Goal: Task Accomplishment & Management: Use online tool/utility

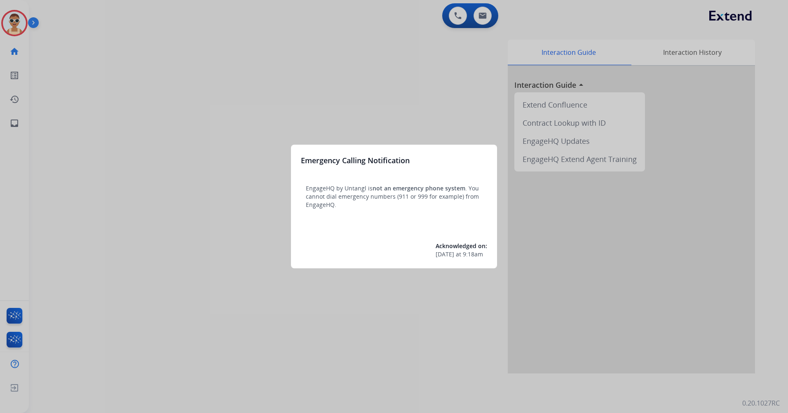
click at [286, 79] on div at bounding box center [394, 206] width 788 height 413
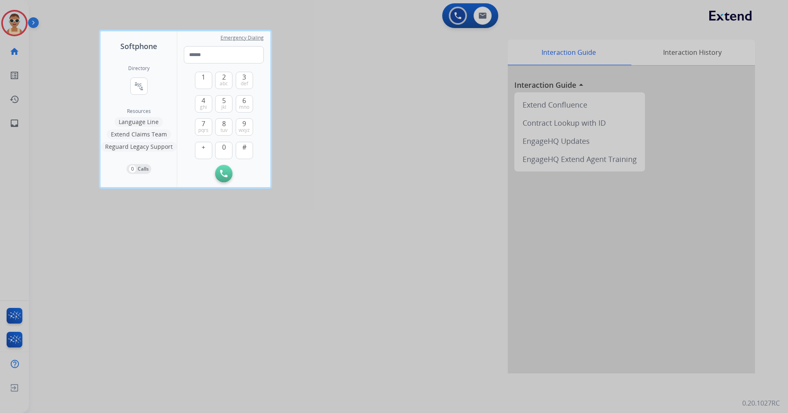
click at [253, 276] on div at bounding box center [394, 206] width 788 height 413
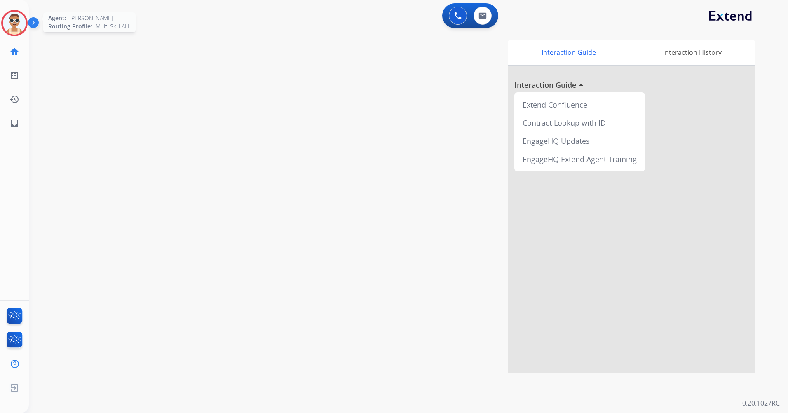
click at [12, 19] on img at bounding box center [14, 23] width 23 height 23
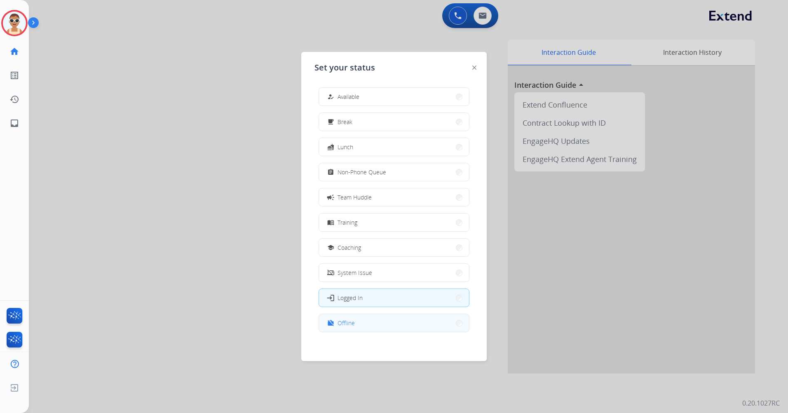
click at [385, 317] on button "work_off Offline" at bounding box center [394, 323] width 150 height 18
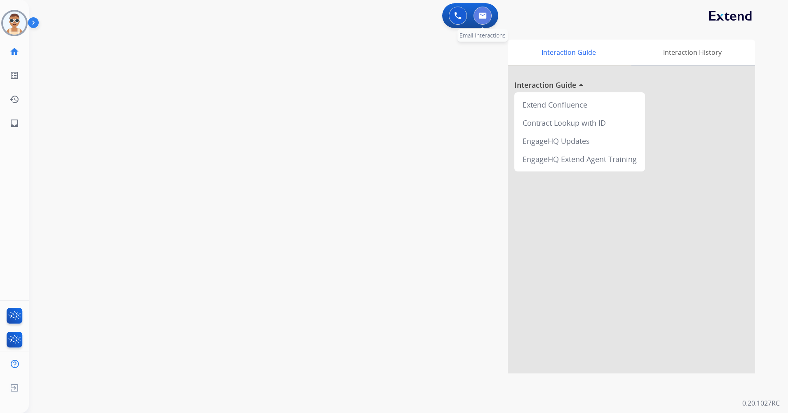
click at [479, 12] on button at bounding box center [483, 16] width 18 height 18
select select "**********"
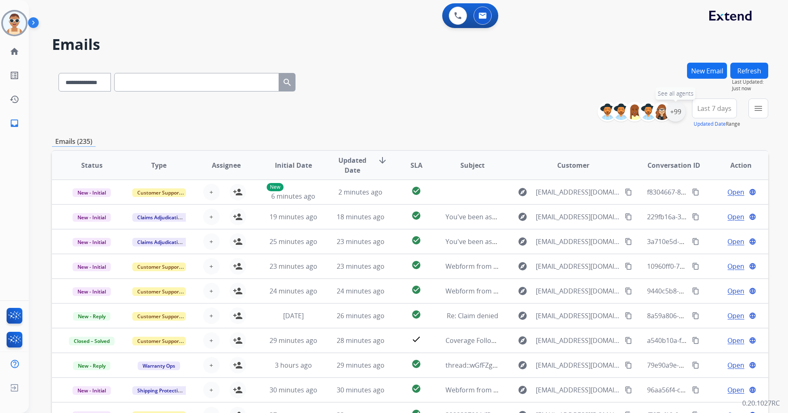
click at [671, 119] on div "+99" at bounding box center [676, 112] width 20 height 20
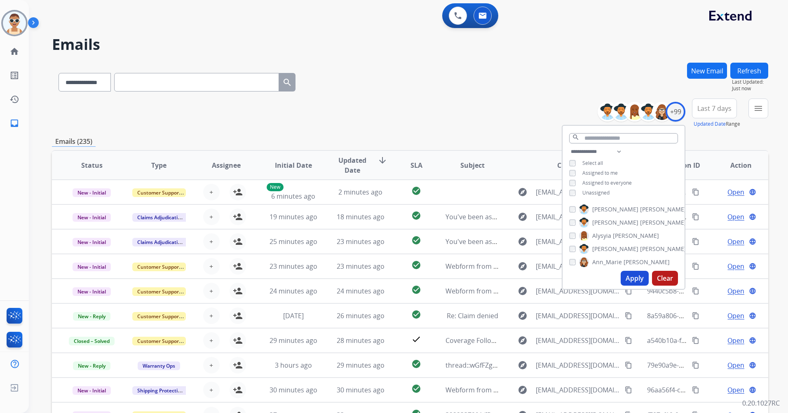
click at [602, 171] on span "Assigned to me" at bounding box center [599, 172] width 35 height 7
click at [621, 275] on button "Apply" at bounding box center [635, 278] width 28 height 15
click at [722, 102] on button "Last 7 days" at bounding box center [714, 109] width 45 height 20
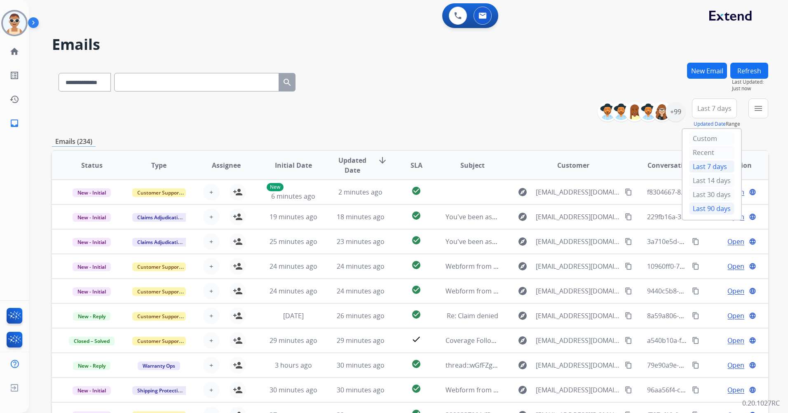
click at [701, 210] on div "Last 90 days" at bounding box center [711, 208] width 45 height 12
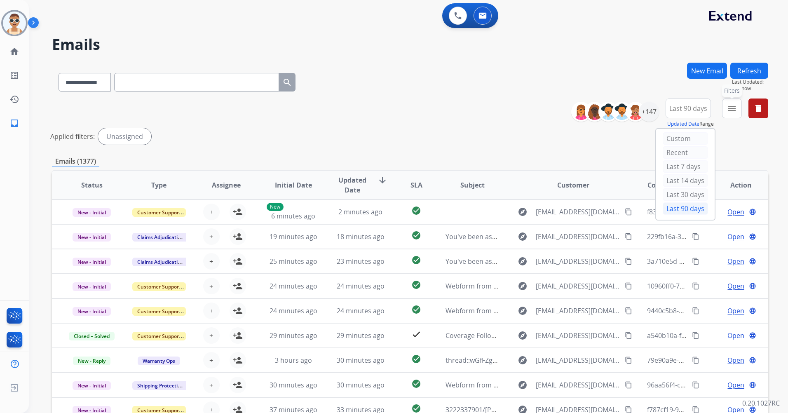
click at [733, 109] on mat-icon "menu" at bounding box center [732, 108] width 10 height 10
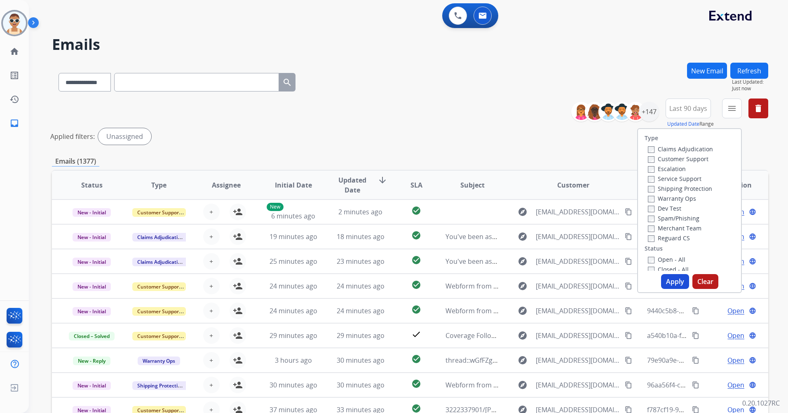
click at [679, 156] on label "Customer Support" at bounding box center [678, 159] width 61 height 8
click at [681, 185] on label "Shipping Protection" at bounding box center [680, 189] width 64 height 8
click at [674, 238] on label "Reguard CS" at bounding box center [669, 238] width 42 height 8
click at [669, 259] on label "Open - All" at bounding box center [667, 260] width 38 height 8
click at [669, 278] on button "Apply" at bounding box center [675, 281] width 28 height 15
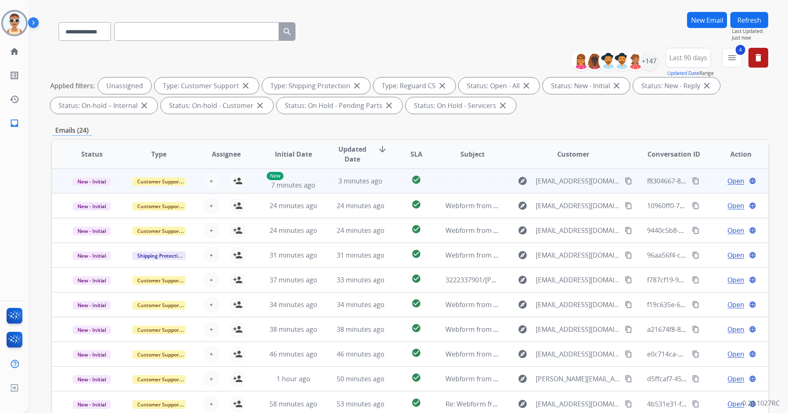
scroll to position [96, 0]
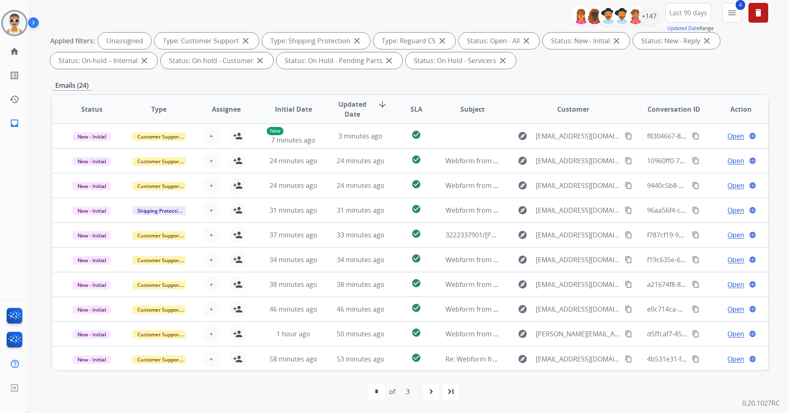
click at [350, 110] on span "Updated Date" at bounding box center [352, 109] width 37 height 20
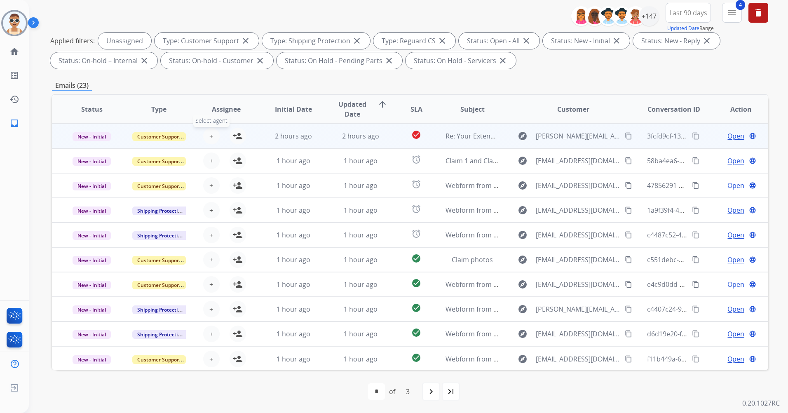
click at [212, 134] on button "+ Select agent" at bounding box center [211, 136] width 16 height 16
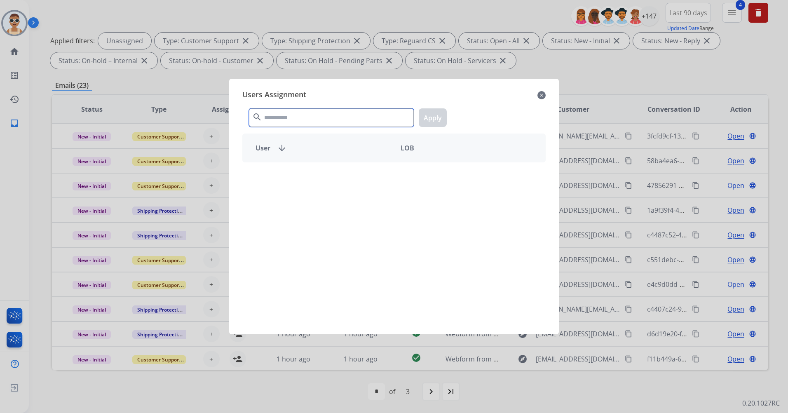
click at [289, 114] on input "text" at bounding box center [331, 117] width 165 height 19
type input "****"
click at [326, 195] on div "[PERSON_NAME] -" at bounding box center [393, 243] width 303 height 162
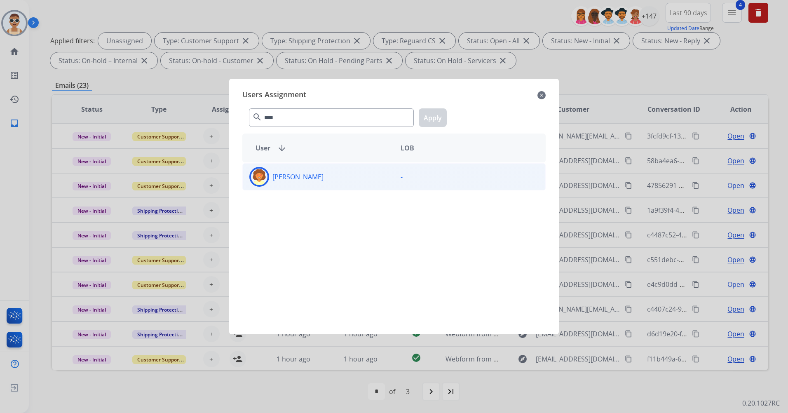
click at [328, 183] on div "[PERSON_NAME]" at bounding box center [318, 177] width 151 height 20
click at [441, 113] on button "Apply" at bounding box center [433, 117] width 28 height 19
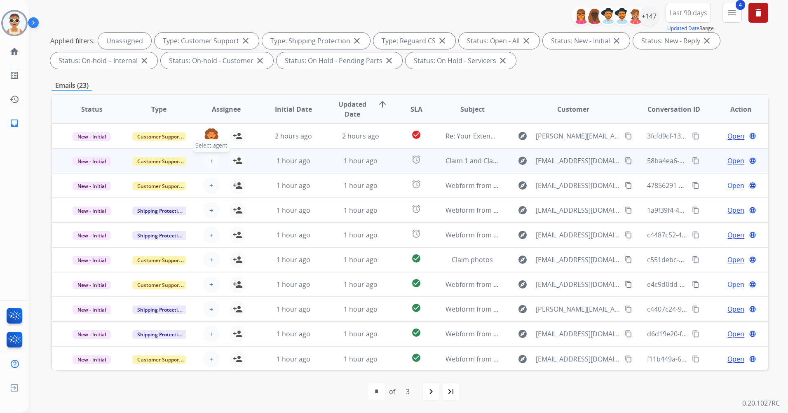
click at [213, 155] on button "+ Select agent" at bounding box center [211, 161] width 16 height 16
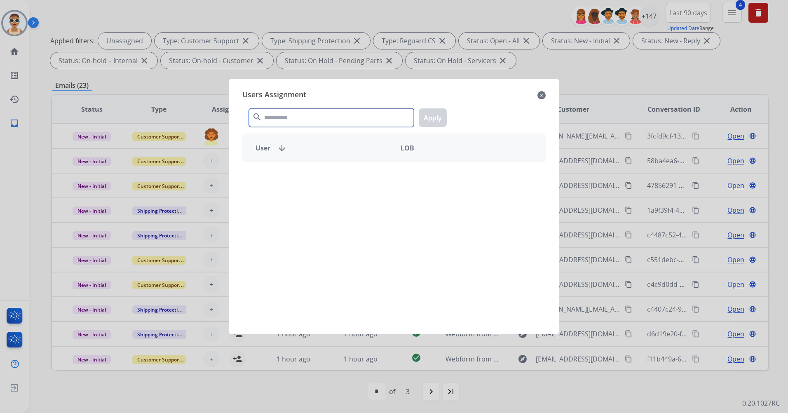
click at [319, 120] on input "text" at bounding box center [331, 117] width 165 height 19
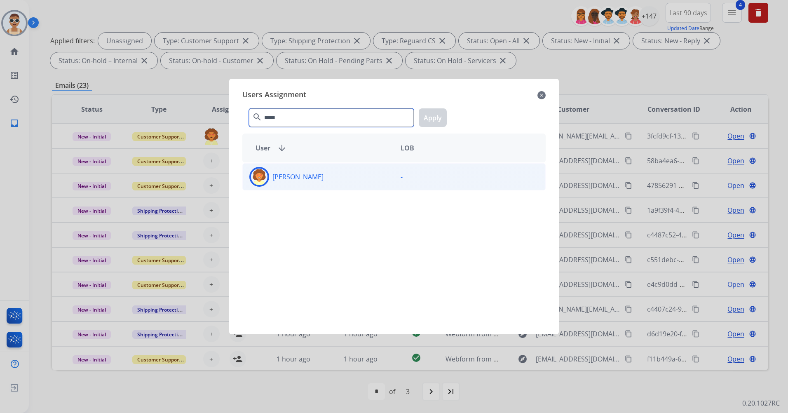
type input "*****"
drag, startPoint x: 325, startPoint y: 182, endPoint x: 413, endPoint y: 162, distance: 90.6
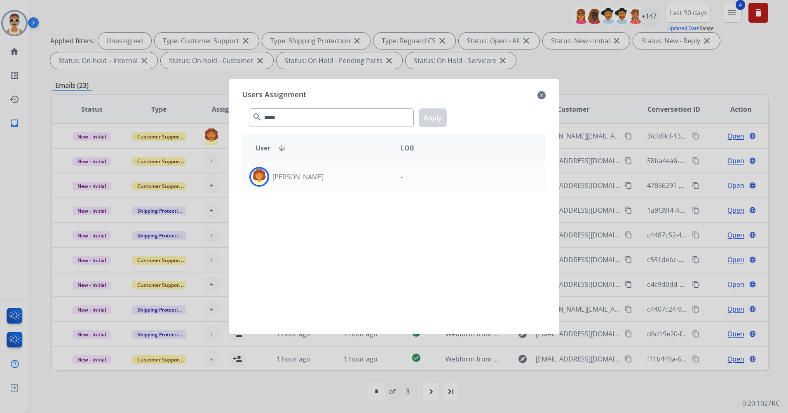
click at [326, 182] on div "[PERSON_NAME]" at bounding box center [318, 177] width 151 height 20
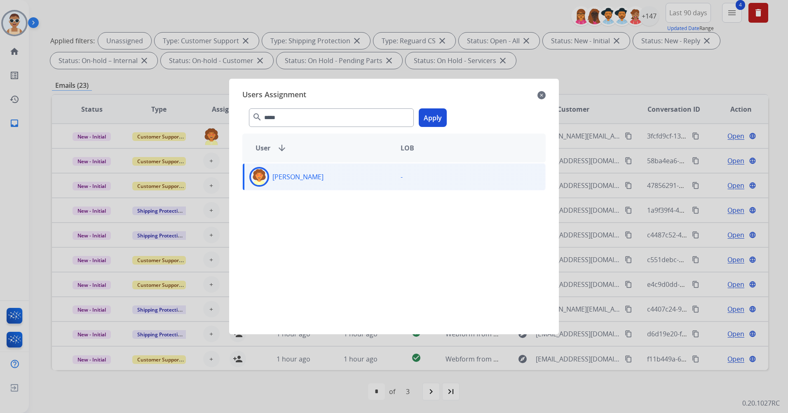
click at [426, 121] on button "Apply" at bounding box center [433, 117] width 28 height 19
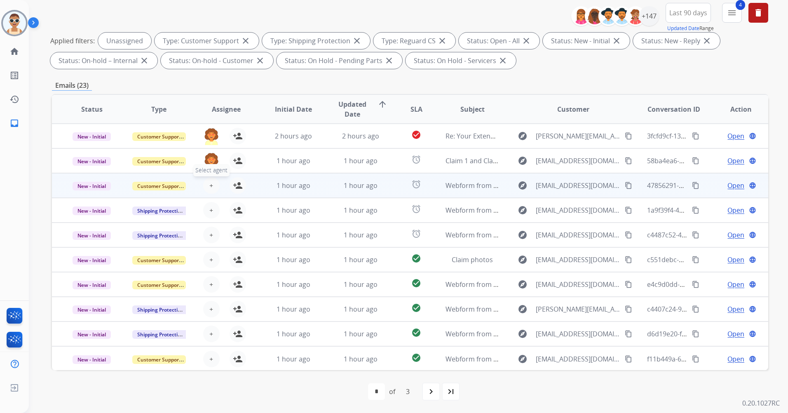
click at [212, 185] on button "+ Select agent" at bounding box center [211, 185] width 16 height 16
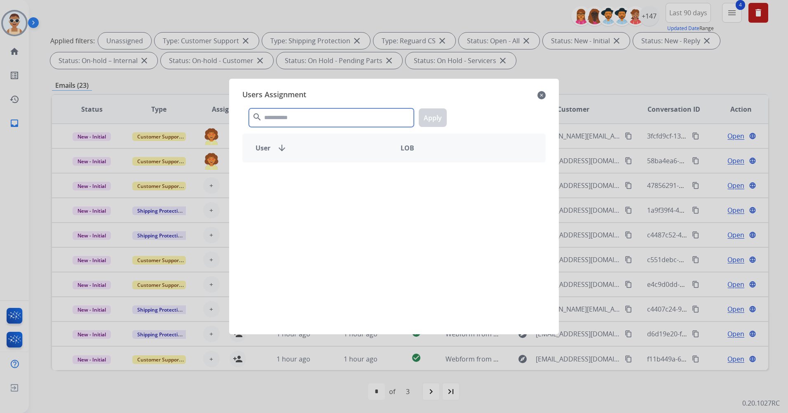
click at [293, 122] on input "text" at bounding box center [331, 117] width 165 height 19
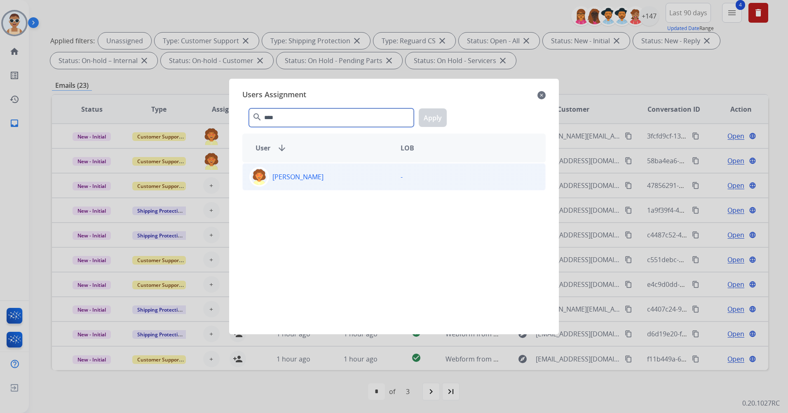
type input "****"
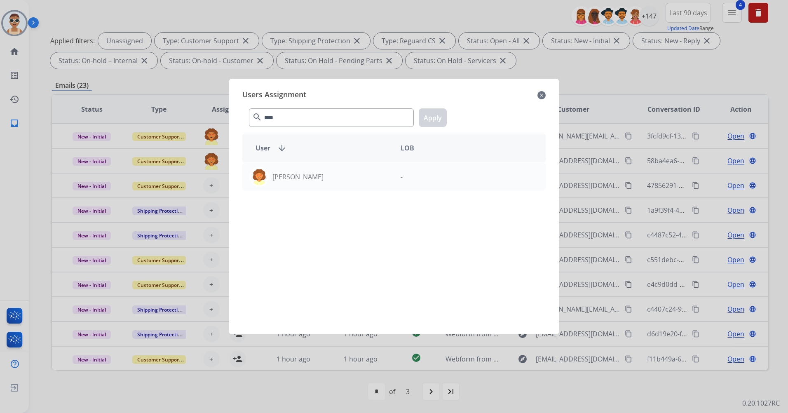
drag, startPoint x: 320, startPoint y: 167, endPoint x: 324, endPoint y: 162, distance: 6.9
click at [320, 167] on div "[PERSON_NAME]" at bounding box center [318, 177] width 151 height 20
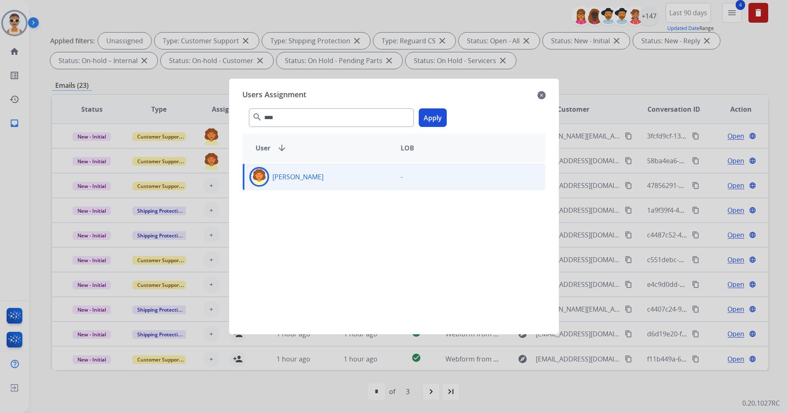
click at [428, 119] on button "Apply" at bounding box center [433, 117] width 28 height 19
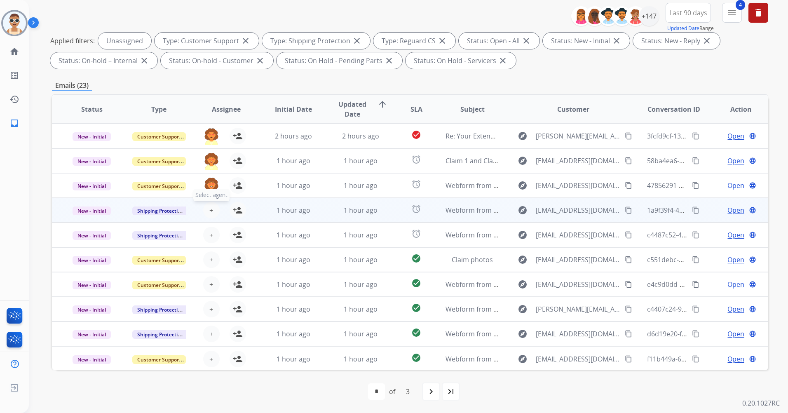
click at [211, 209] on span "+" at bounding box center [211, 210] width 4 height 10
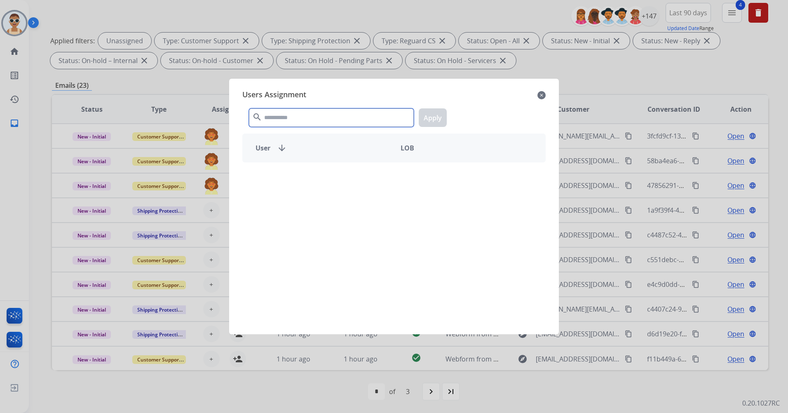
click at [290, 117] on input "text" at bounding box center [331, 117] width 165 height 19
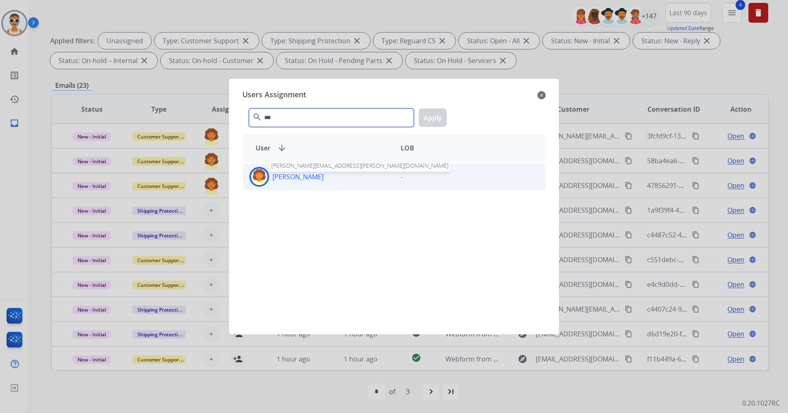
type input "***"
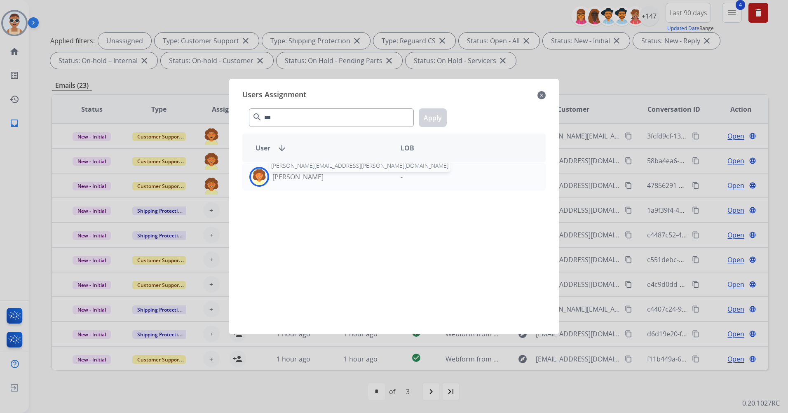
drag, startPoint x: 318, startPoint y: 176, endPoint x: 392, endPoint y: 147, distance: 78.7
click at [319, 175] on p "[PERSON_NAME]" at bounding box center [297, 177] width 51 height 10
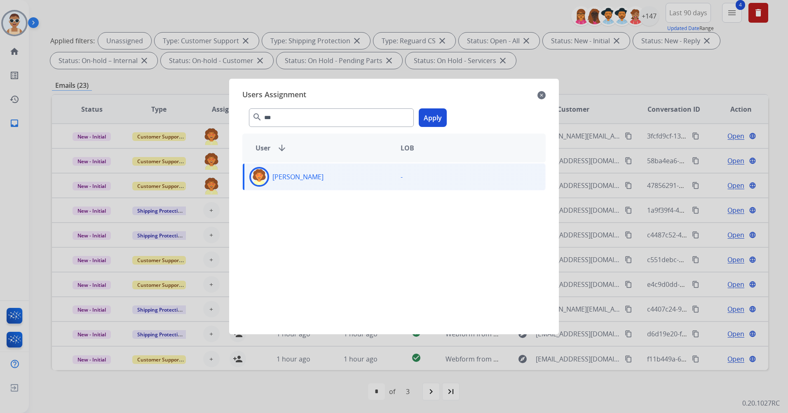
click at [427, 123] on button "Apply" at bounding box center [433, 117] width 28 height 19
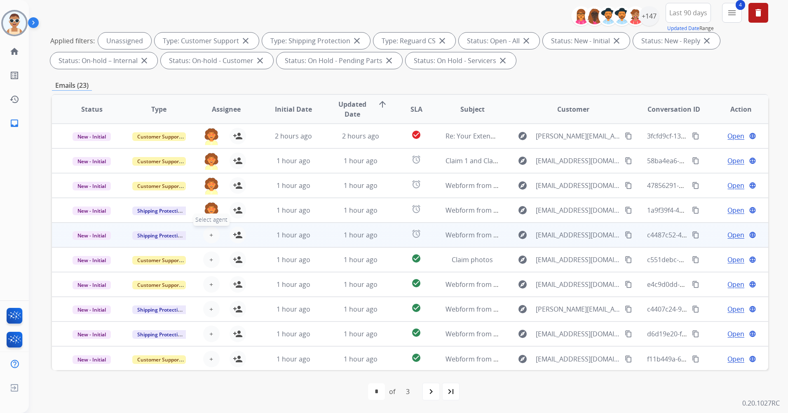
click at [211, 232] on span "+" at bounding box center [211, 235] width 4 height 10
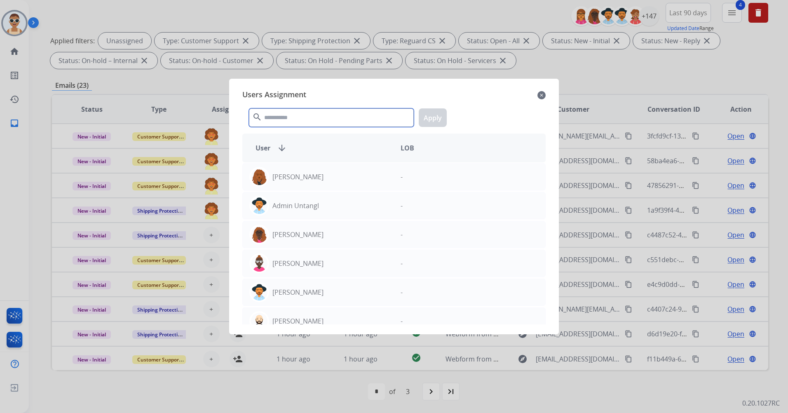
click at [282, 116] on input "text" at bounding box center [331, 117] width 165 height 19
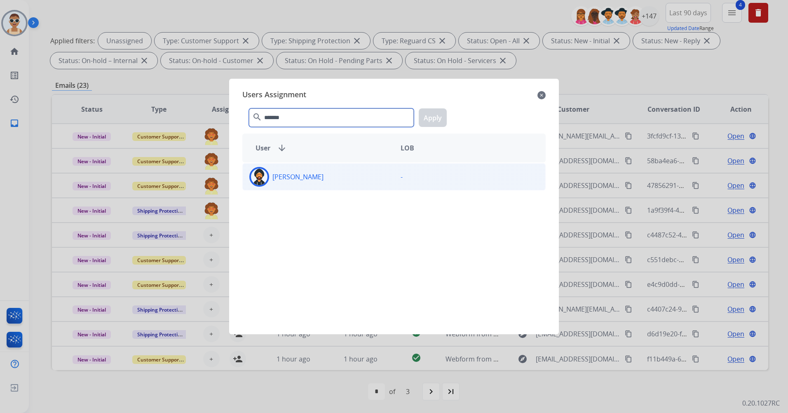
type input "*******"
click at [354, 176] on div "[PERSON_NAME]" at bounding box center [318, 177] width 151 height 20
click at [433, 116] on button "Apply" at bounding box center [433, 117] width 28 height 19
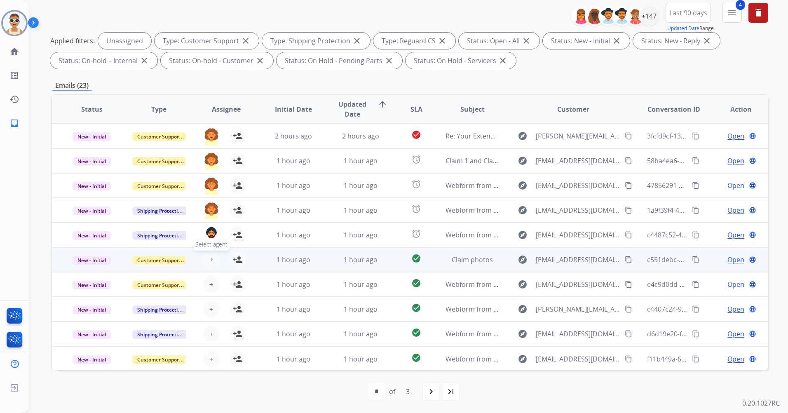
click at [212, 261] on button "+ Select agent" at bounding box center [211, 259] width 16 height 16
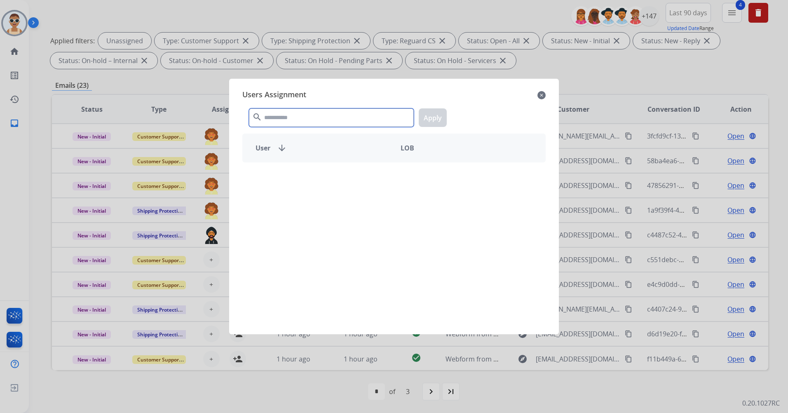
click at [302, 122] on input "text" at bounding box center [331, 117] width 165 height 19
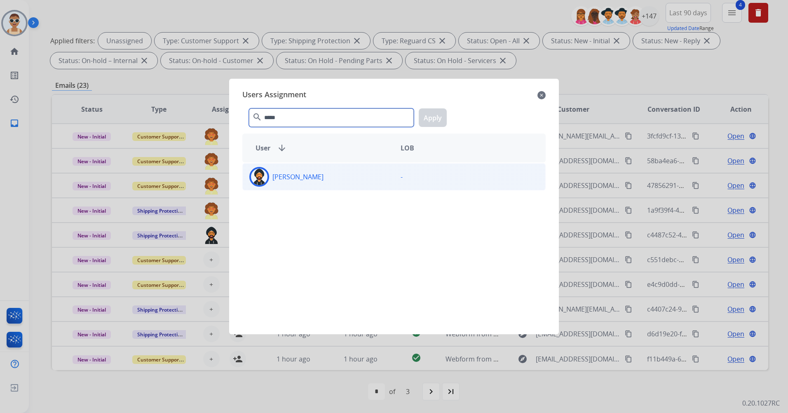
type input "*****"
click at [322, 180] on div "[PERSON_NAME]" at bounding box center [318, 177] width 151 height 20
click at [441, 120] on button "Apply" at bounding box center [433, 117] width 28 height 19
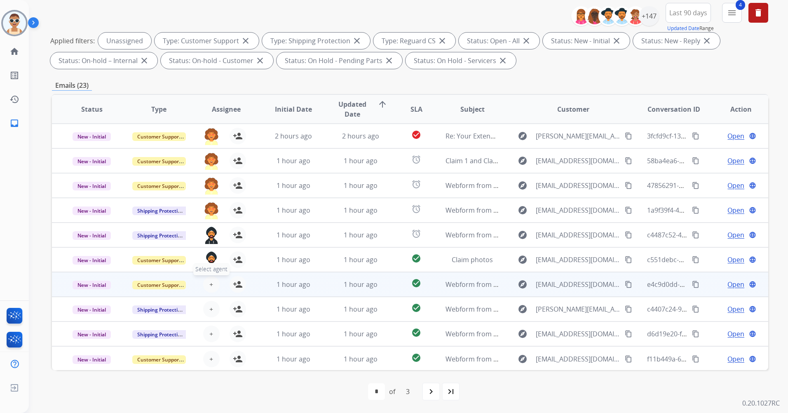
click at [210, 280] on span "+" at bounding box center [211, 284] width 4 height 10
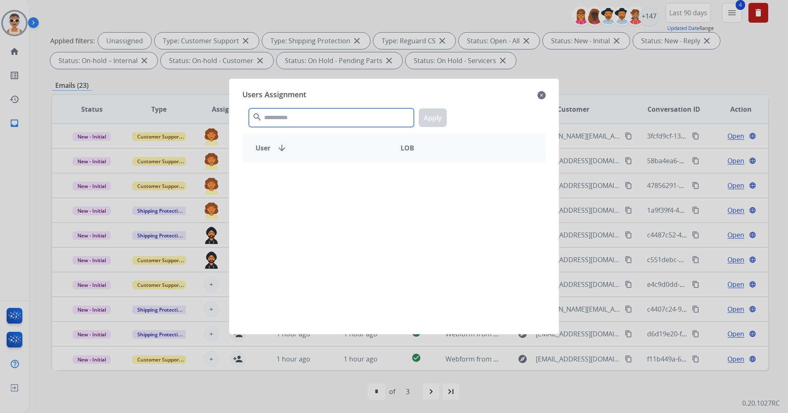
click at [307, 123] on input "text" at bounding box center [331, 117] width 165 height 19
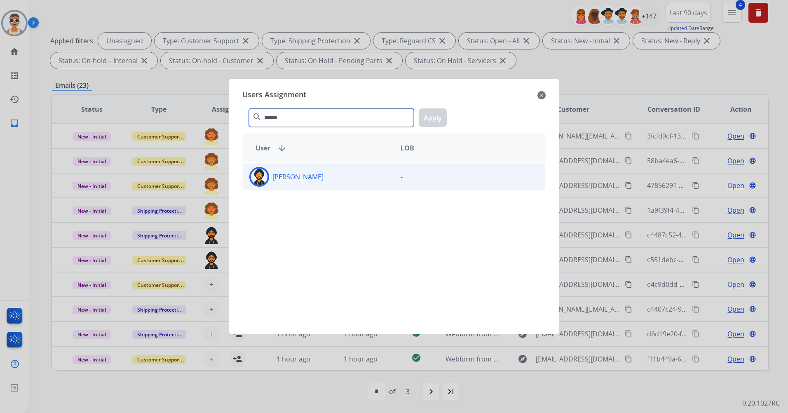
type input "******"
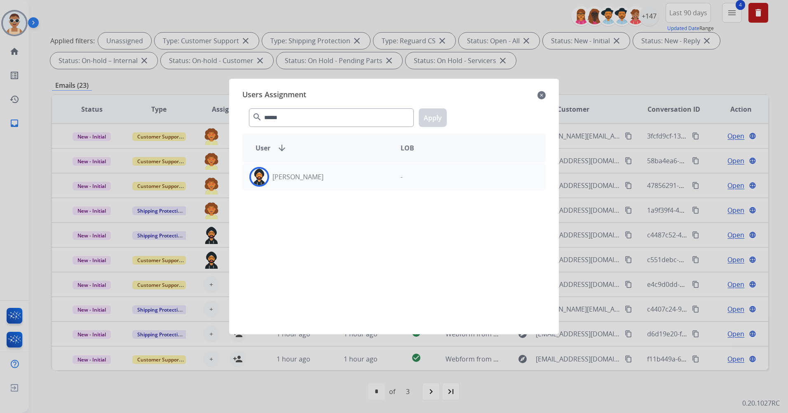
drag, startPoint x: 341, startPoint y: 174, endPoint x: 368, endPoint y: 161, distance: 29.3
click at [341, 174] on div "[PERSON_NAME]" at bounding box center [318, 177] width 151 height 20
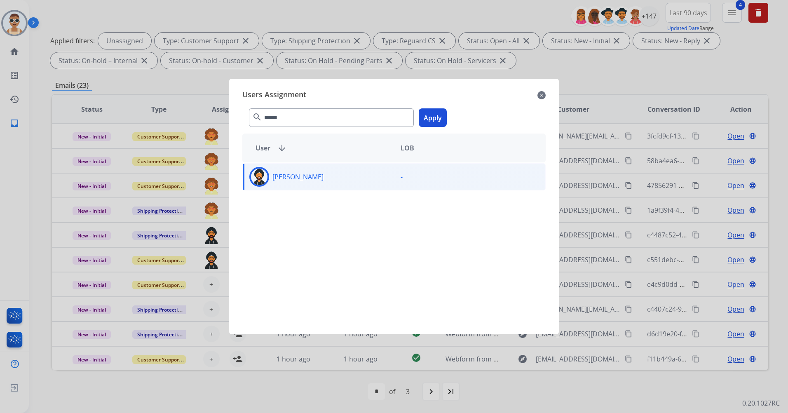
click at [433, 112] on button "Apply" at bounding box center [433, 117] width 28 height 19
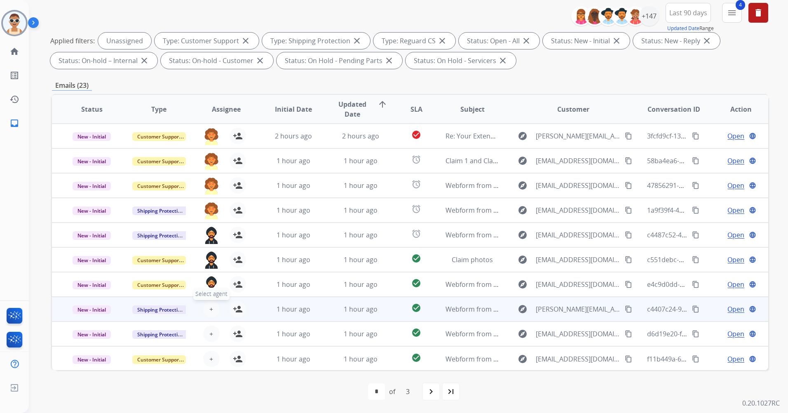
click at [209, 307] on span "+" at bounding box center [211, 309] width 4 height 10
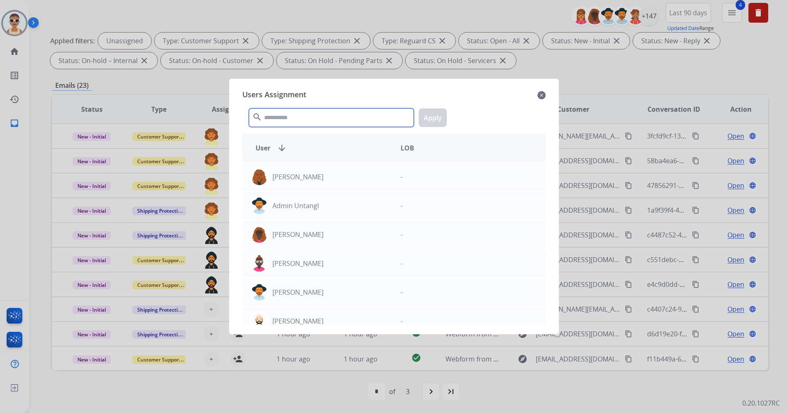
click at [289, 123] on input "text" at bounding box center [331, 117] width 165 height 19
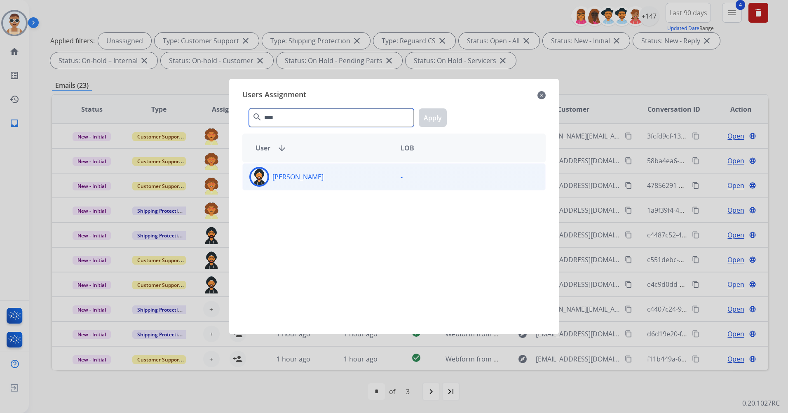
type input "****"
click at [312, 176] on div "[PERSON_NAME]" at bounding box center [318, 177] width 151 height 20
click at [443, 110] on button "Apply" at bounding box center [433, 117] width 28 height 19
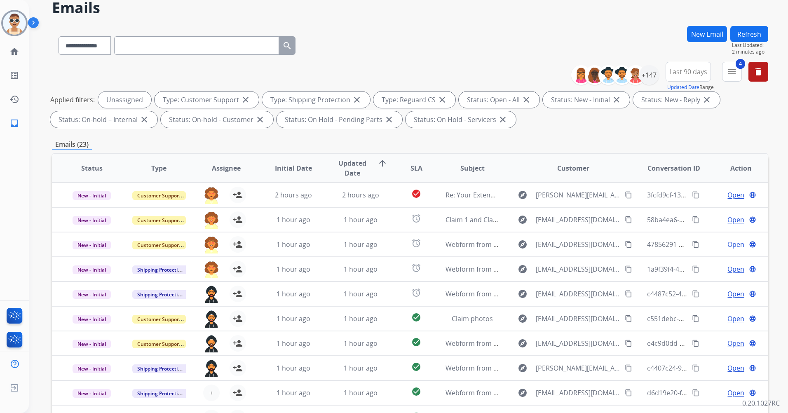
scroll to position [0, 0]
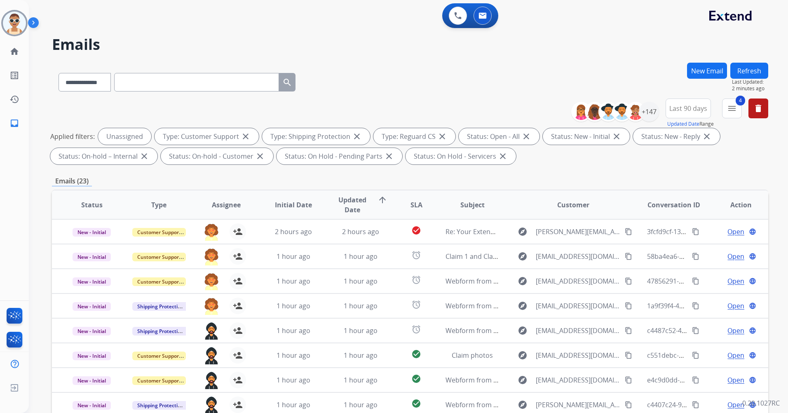
click at [759, 73] on button "Refresh" at bounding box center [749, 71] width 38 height 16
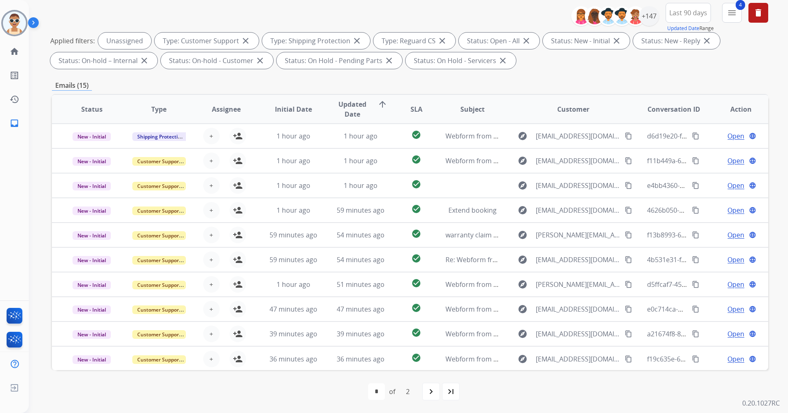
scroll to position [1, 0]
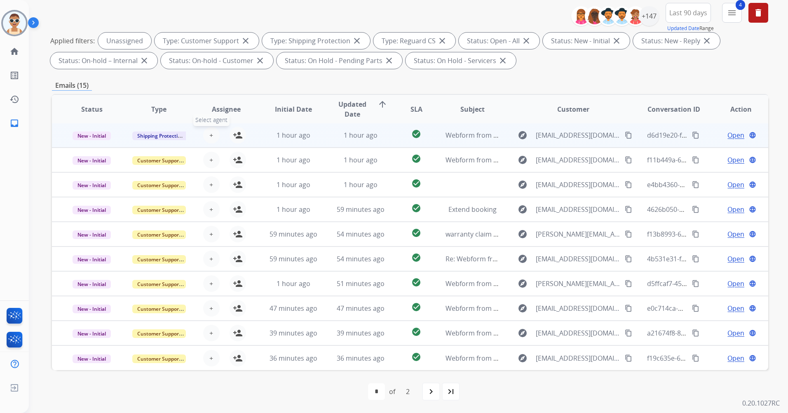
click at [213, 130] on button "+ Select agent" at bounding box center [211, 135] width 16 height 16
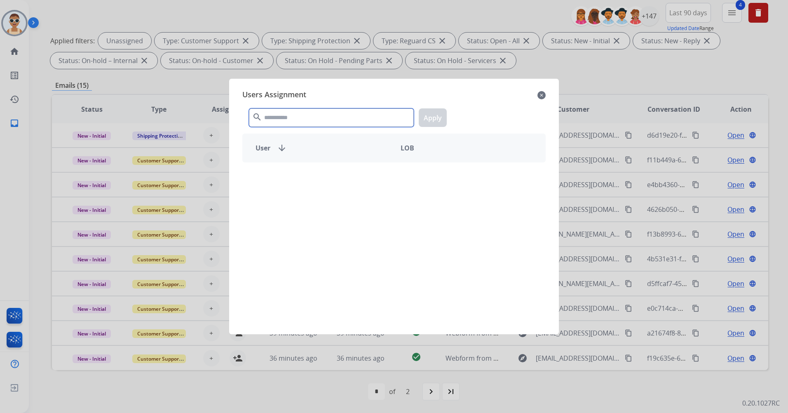
click at [270, 117] on input "text" at bounding box center [331, 117] width 165 height 19
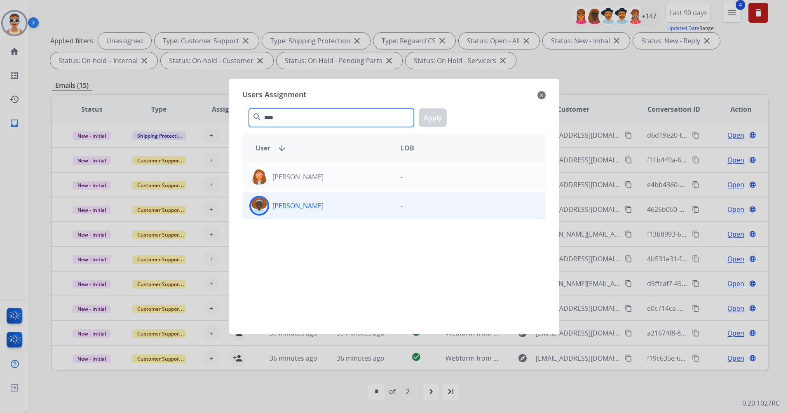
type input "****"
click at [331, 198] on div "[PERSON_NAME]" at bounding box center [318, 206] width 151 height 20
click at [434, 125] on button "Apply" at bounding box center [433, 117] width 28 height 19
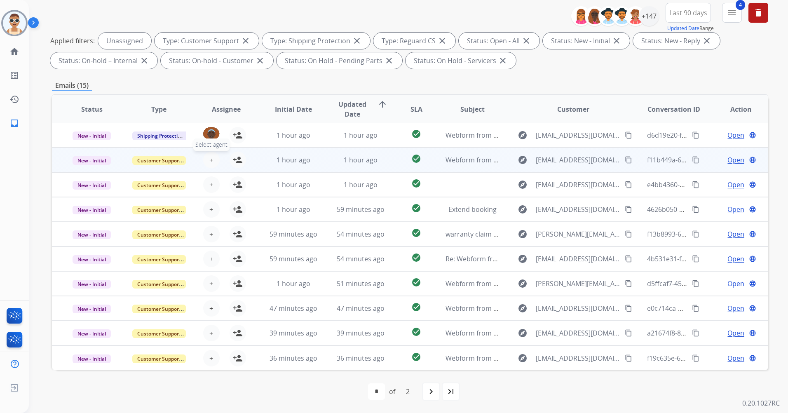
click at [212, 157] on button "+ Select agent" at bounding box center [211, 160] width 16 height 16
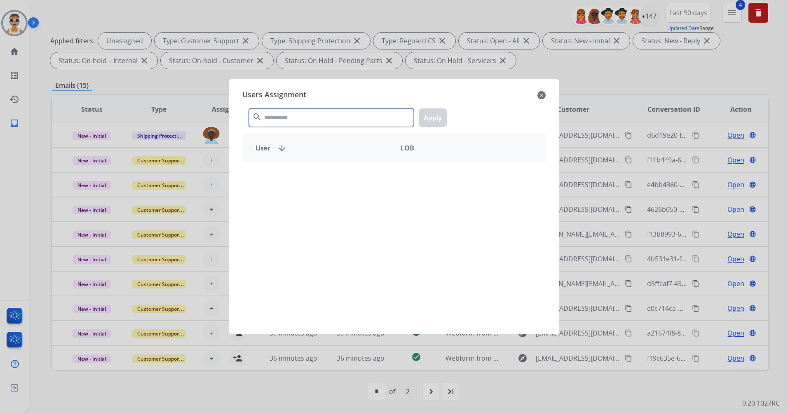
click at [317, 115] on input "text" at bounding box center [331, 117] width 165 height 19
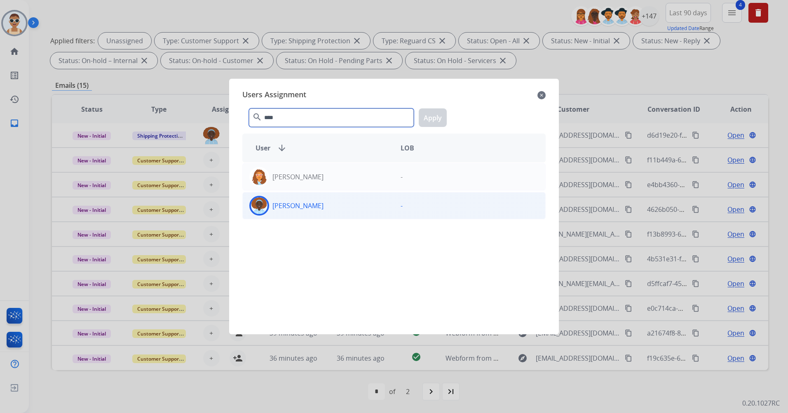
type input "****"
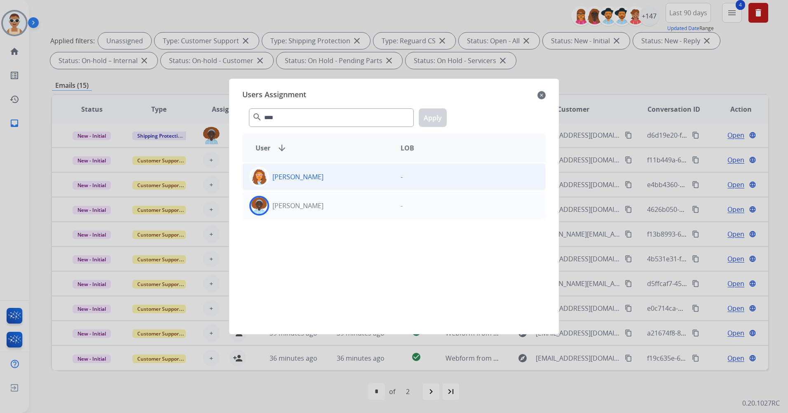
drag, startPoint x: 348, startPoint y: 209, endPoint x: 393, endPoint y: 164, distance: 63.5
click at [349, 209] on div "[PERSON_NAME]" at bounding box center [318, 206] width 151 height 20
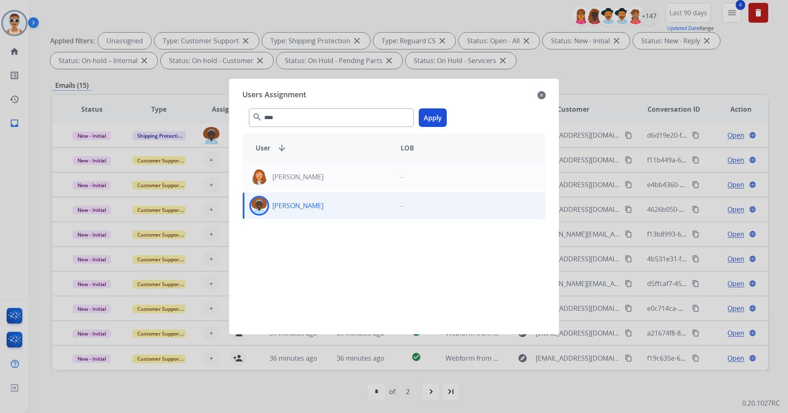
click at [431, 117] on button "Apply" at bounding box center [433, 117] width 28 height 19
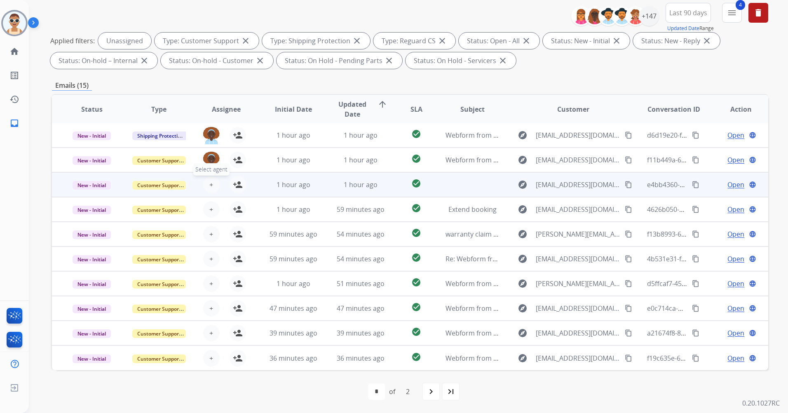
click at [213, 184] on button "+ Select agent" at bounding box center [211, 184] width 16 height 16
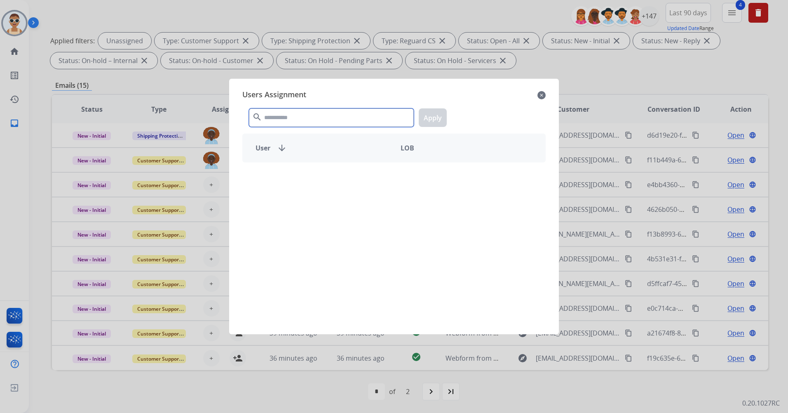
click at [298, 121] on input "text" at bounding box center [331, 117] width 165 height 19
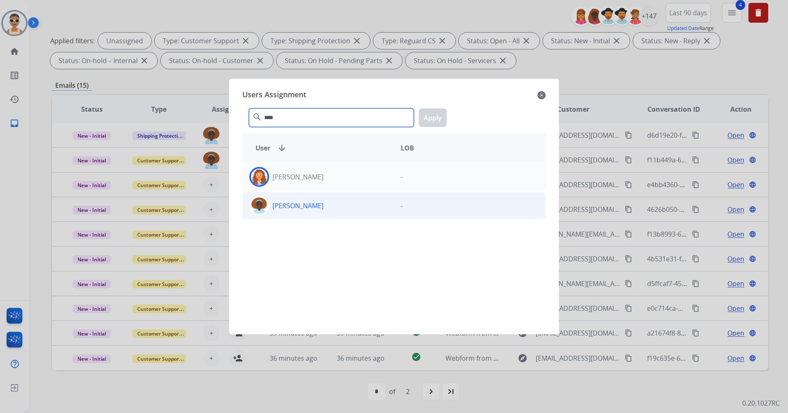
type input "****"
click at [350, 197] on div "[PERSON_NAME]" at bounding box center [318, 206] width 151 height 20
click at [424, 124] on button "Apply" at bounding box center [433, 117] width 28 height 19
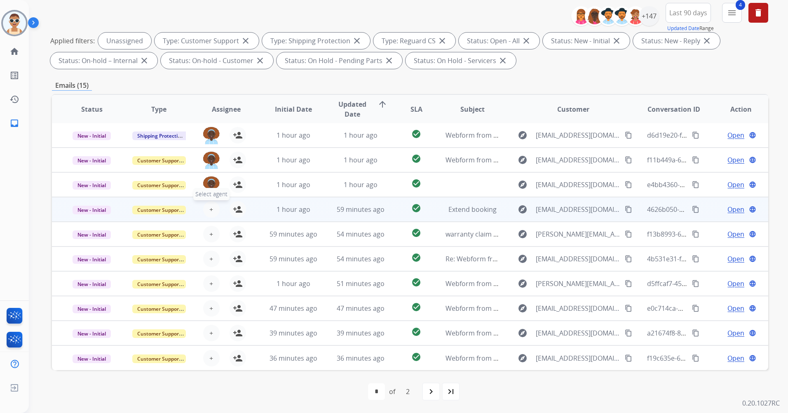
click at [209, 209] on span "+" at bounding box center [211, 209] width 4 height 10
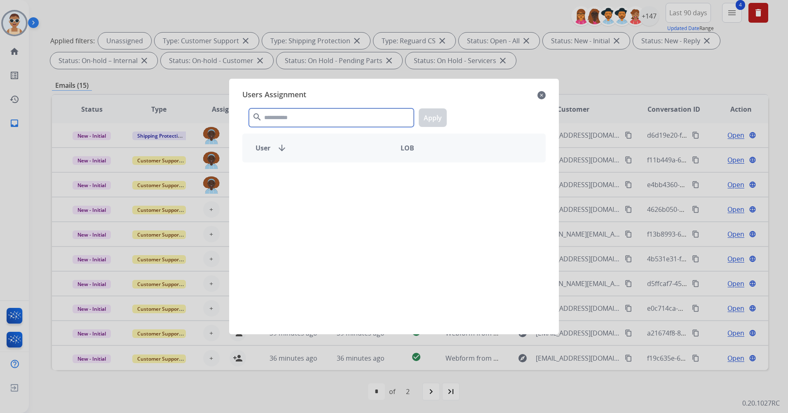
click at [270, 121] on input "text" at bounding box center [331, 117] width 165 height 19
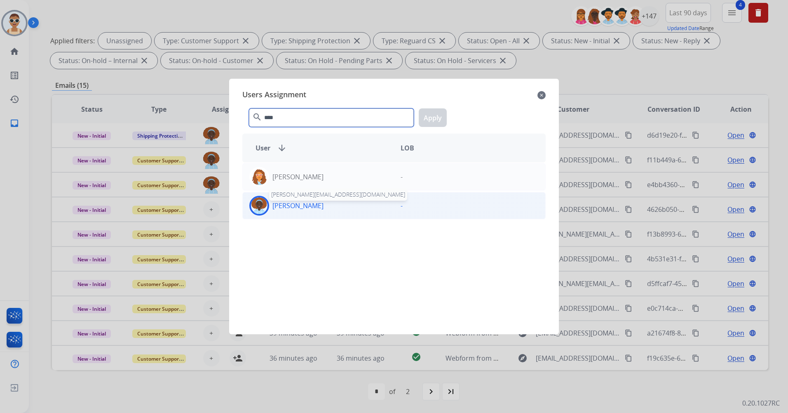
type input "****"
click at [306, 201] on p "[PERSON_NAME]" at bounding box center [297, 206] width 51 height 10
click at [442, 114] on button "Apply" at bounding box center [433, 117] width 28 height 19
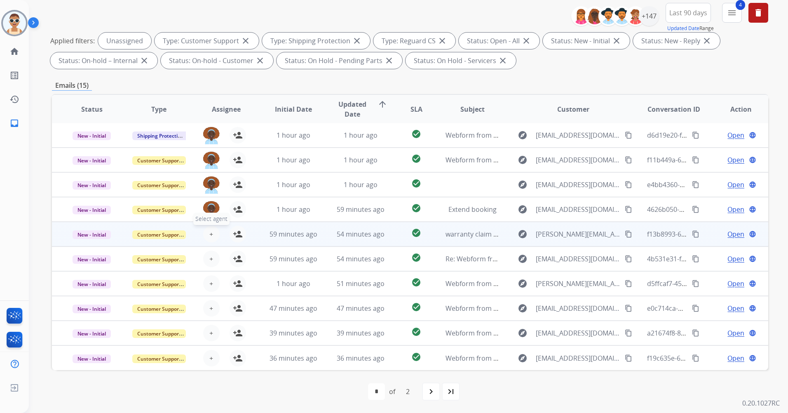
click at [209, 230] on span "+" at bounding box center [211, 234] width 4 height 10
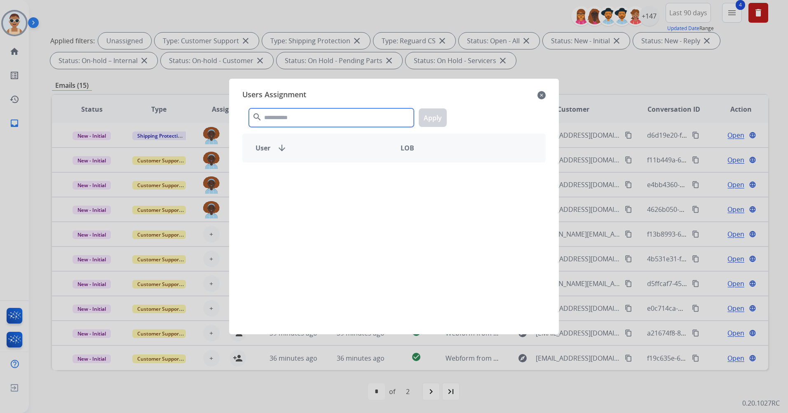
click at [312, 122] on input "text" at bounding box center [331, 117] width 165 height 19
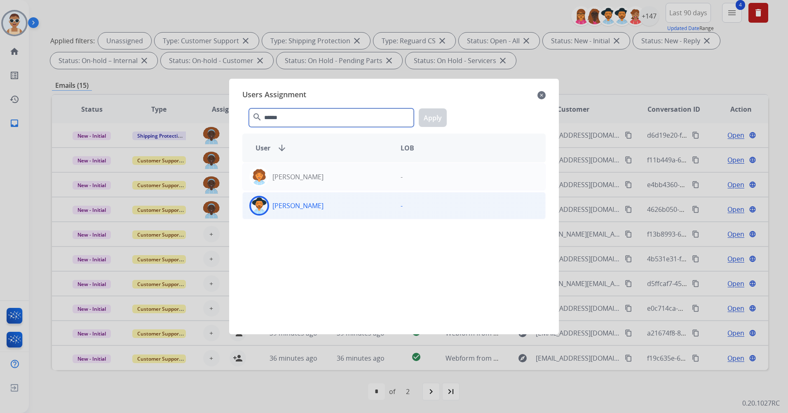
type input "******"
click at [335, 214] on div "[PERSON_NAME]" at bounding box center [318, 206] width 151 height 20
click at [431, 118] on button "Apply" at bounding box center [433, 117] width 28 height 19
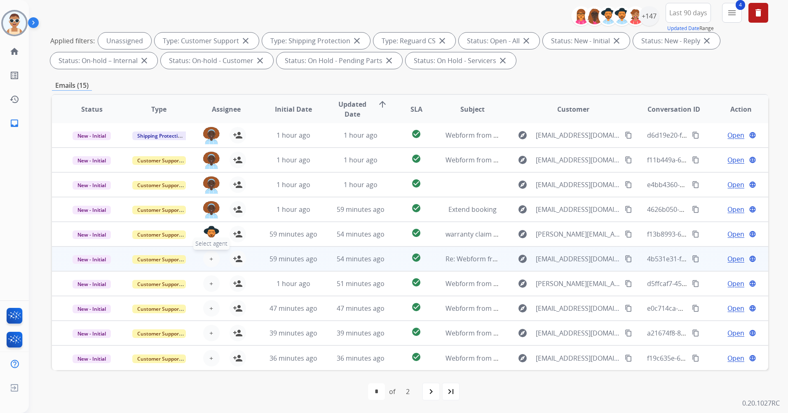
click at [210, 256] on span "+" at bounding box center [211, 259] width 4 height 10
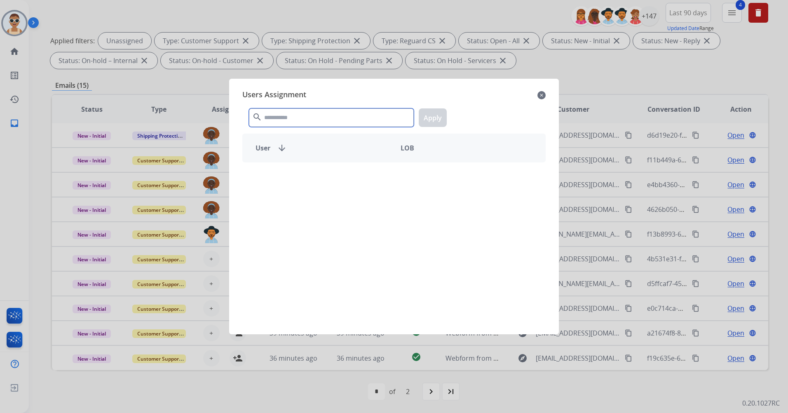
click at [331, 119] on input "text" at bounding box center [331, 117] width 165 height 19
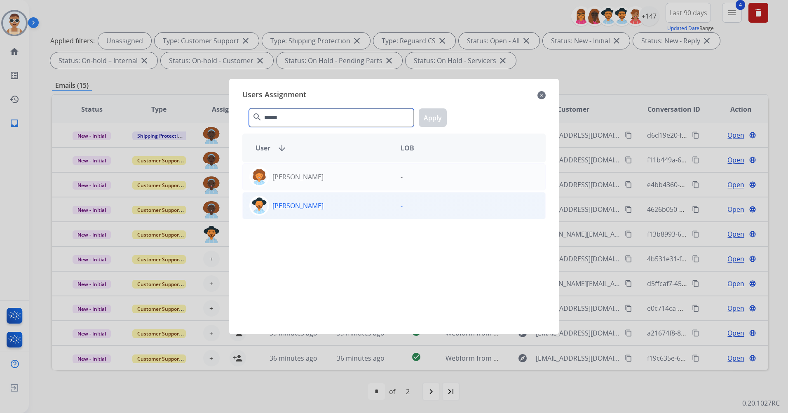
type input "******"
click at [354, 214] on div "[PERSON_NAME]" at bounding box center [318, 206] width 151 height 20
click at [426, 120] on button "Apply" at bounding box center [433, 117] width 28 height 19
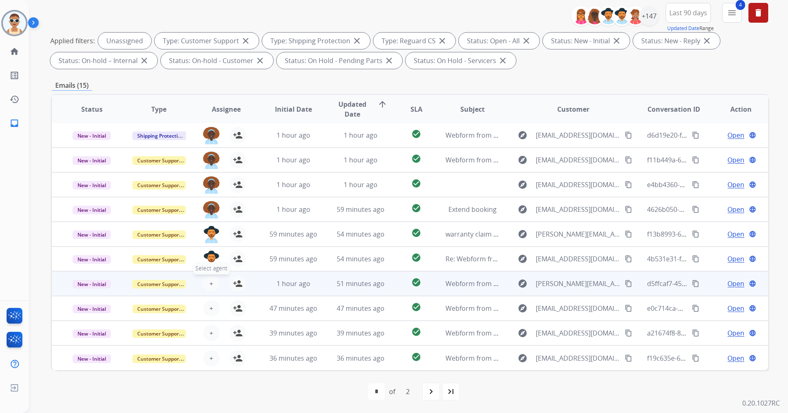
click at [212, 286] on button "+ Select agent" at bounding box center [211, 283] width 16 height 16
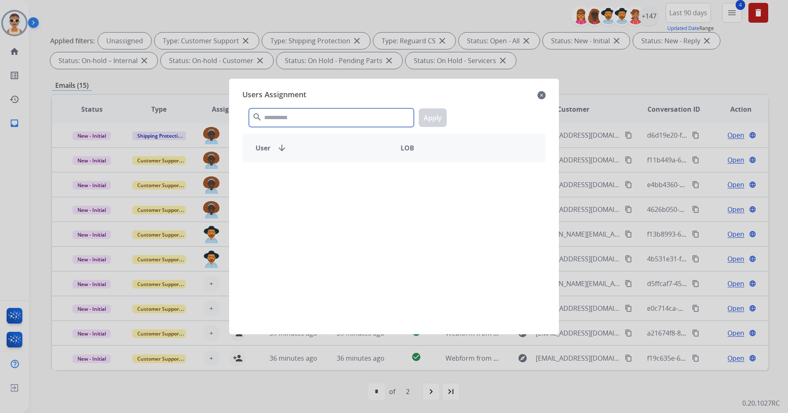
click at [310, 119] on input "text" at bounding box center [331, 117] width 165 height 19
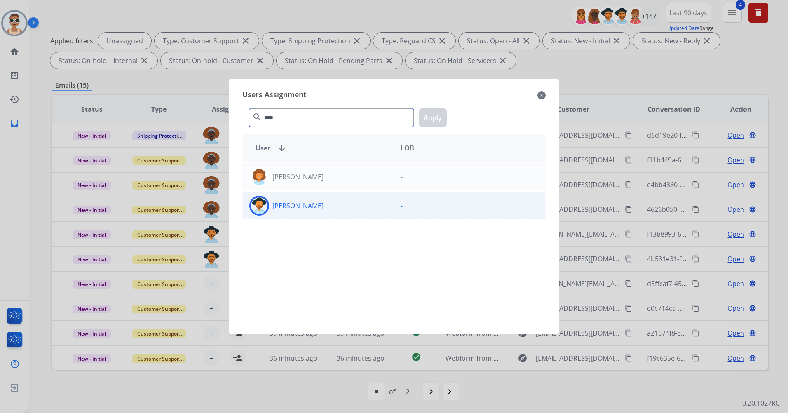
type input "****"
click at [337, 208] on div "[PERSON_NAME]" at bounding box center [318, 206] width 151 height 20
click at [431, 112] on button "Apply" at bounding box center [433, 117] width 28 height 19
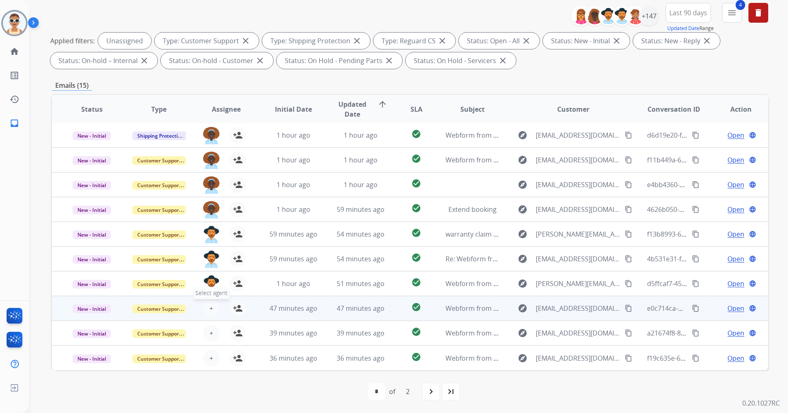
click at [215, 306] on button "+ Select agent" at bounding box center [211, 308] width 16 height 16
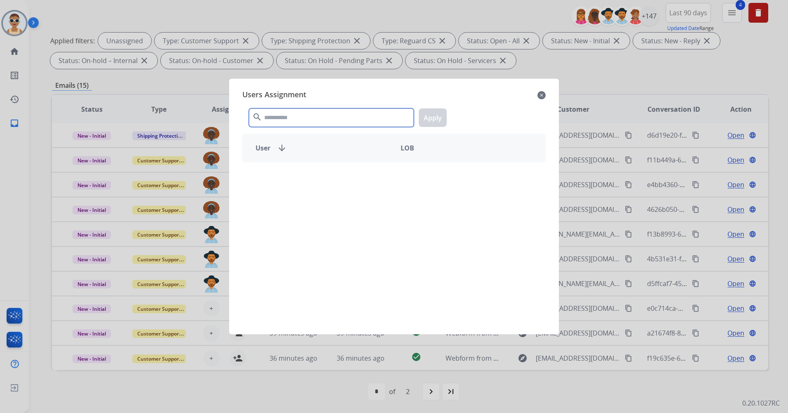
click at [296, 124] on input "text" at bounding box center [331, 117] width 165 height 19
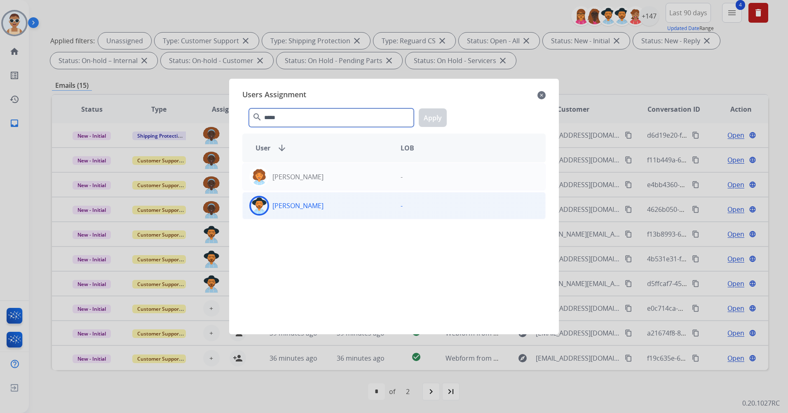
type input "*****"
click at [349, 213] on div "[PERSON_NAME]" at bounding box center [318, 206] width 151 height 20
click at [433, 121] on button "Apply" at bounding box center [433, 117] width 28 height 19
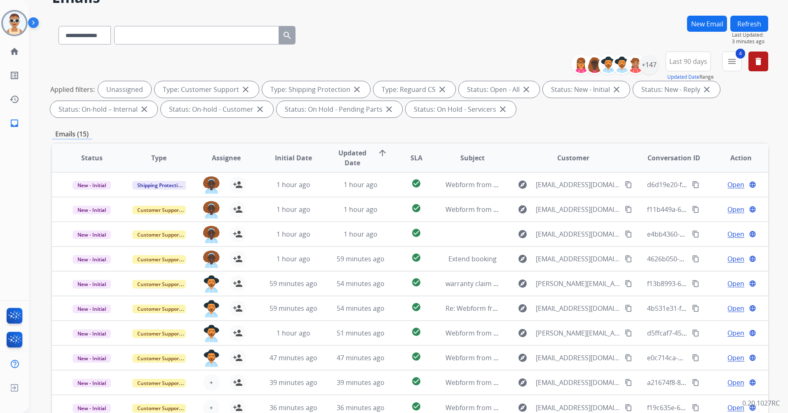
scroll to position [0, 0]
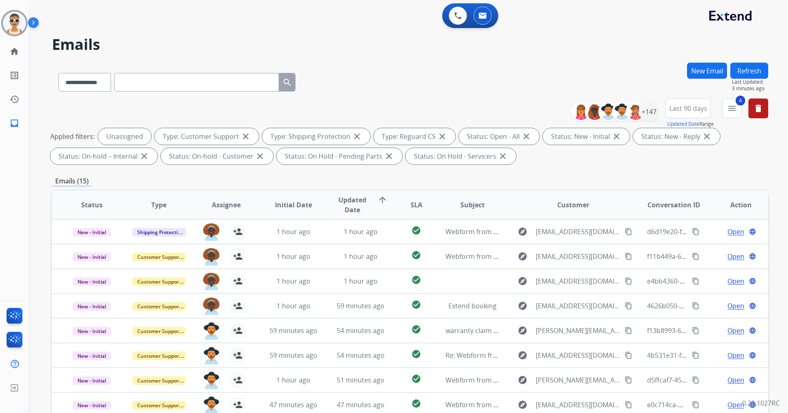
click at [749, 70] on button "Refresh" at bounding box center [749, 71] width 38 height 16
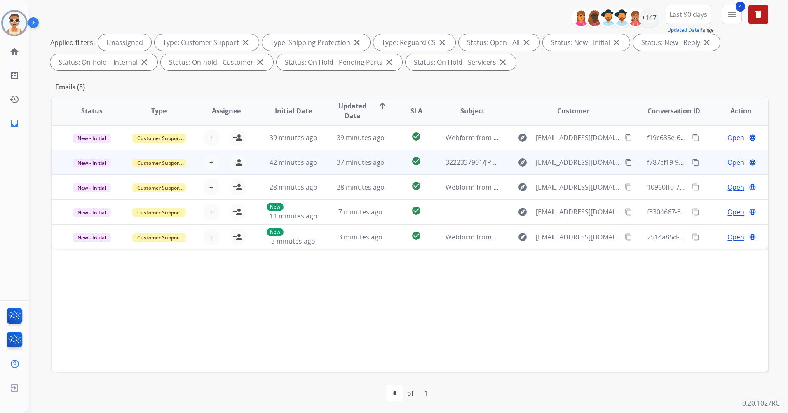
scroll to position [96, 0]
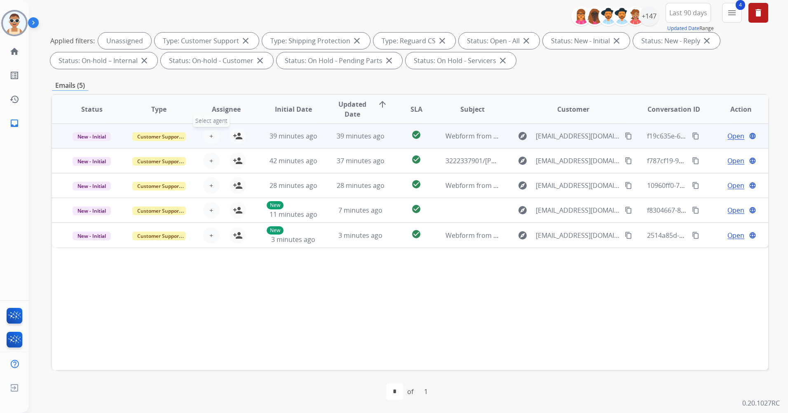
click at [209, 136] on span "+" at bounding box center [211, 136] width 4 height 10
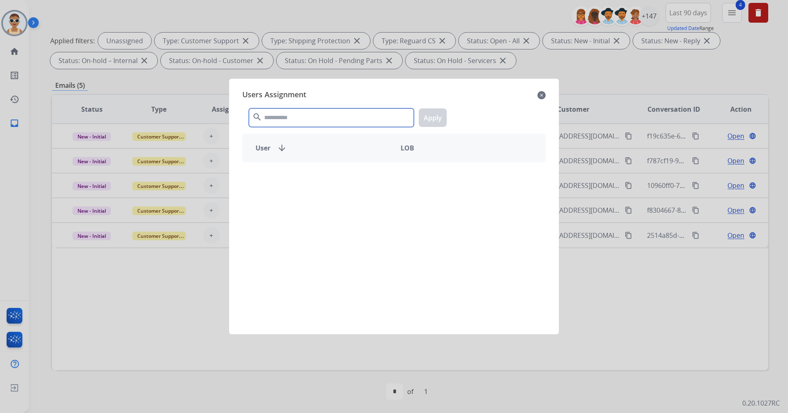
click at [281, 115] on input "text" at bounding box center [331, 117] width 165 height 19
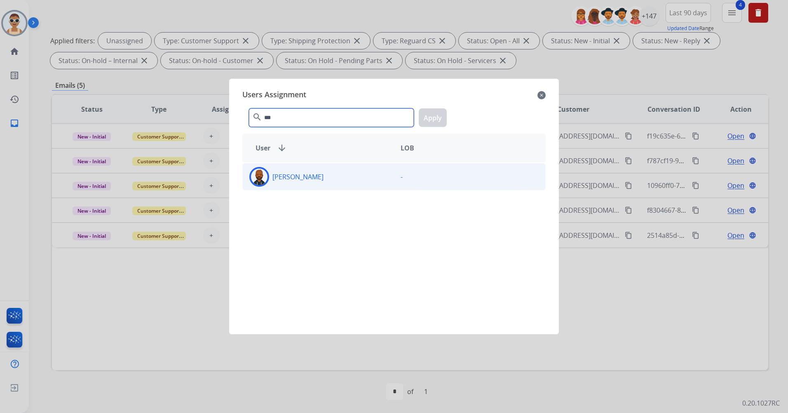
type input "***"
click at [321, 183] on div "[PERSON_NAME]" at bounding box center [318, 177] width 151 height 20
click at [431, 120] on button "Apply" at bounding box center [433, 117] width 28 height 19
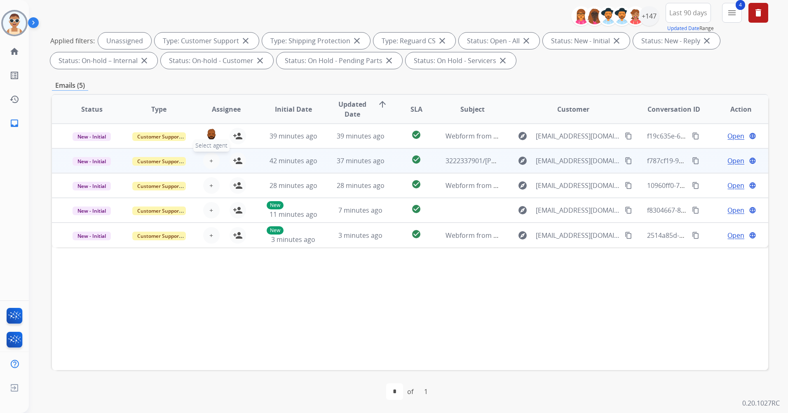
click at [209, 157] on span "+" at bounding box center [211, 161] width 4 height 10
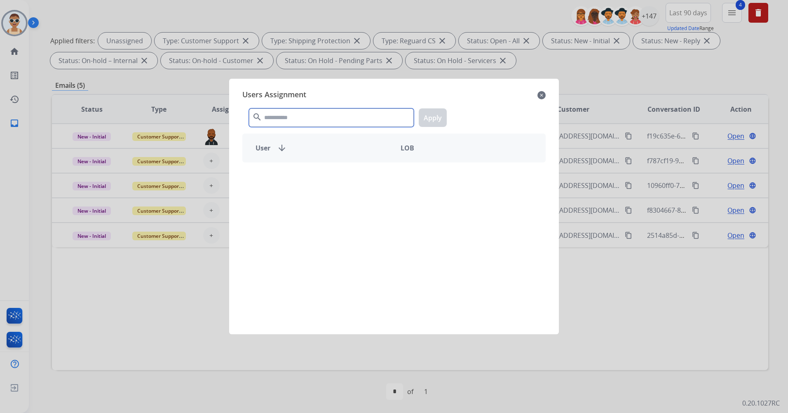
click at [293, 109] on input "text" at bounding box center [331, 117] width 165 height 19
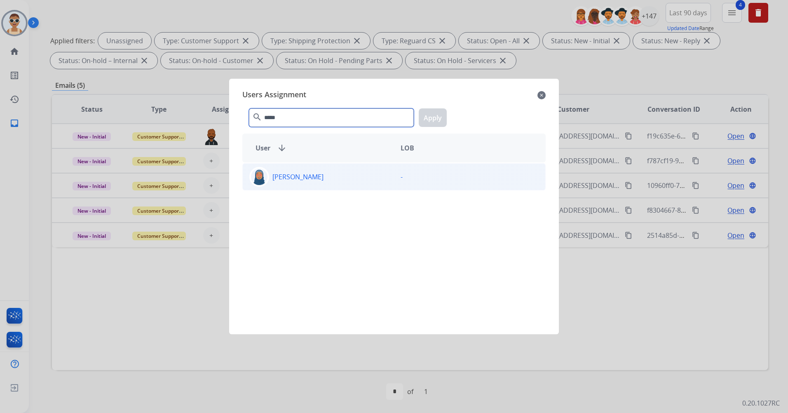
type input "*****"
click at [384, 180] on div "[PERSON_NAME]" at bounding box center [318, 177] width 151 height 20
click at [431, 121] on button "Apply" at bounding box center [433, 117] width 28 height 19
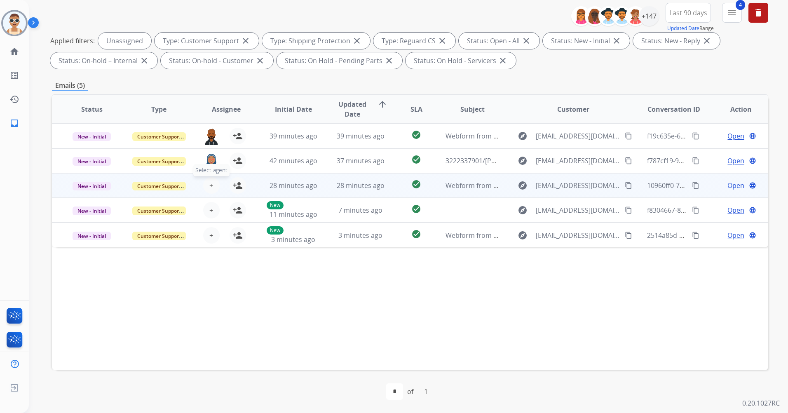
click at [213, 188] on button "+ Select agent" at bounding box center [211, 185] width 16 height 16
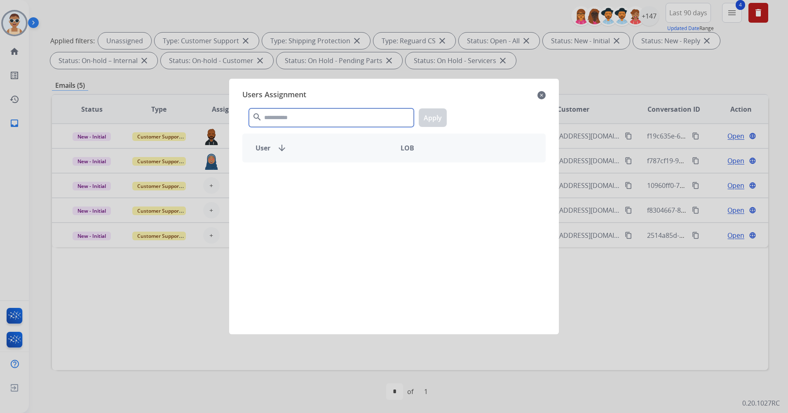
click at [321, 120] on input "text" at bounding box center [331, 117] width 165 height 19
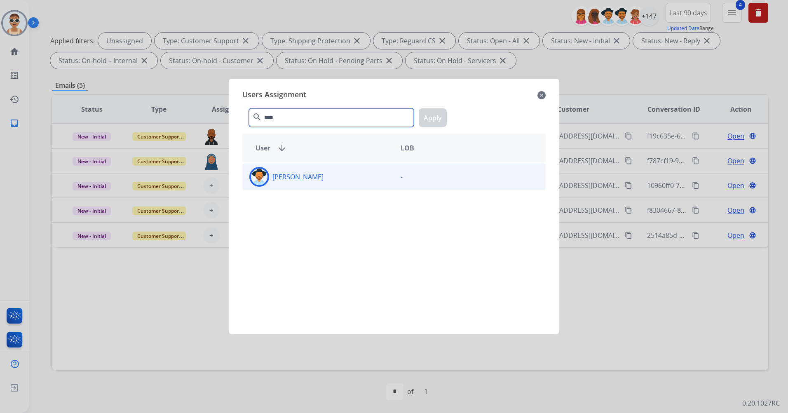
type input "****"
click at [342, 175] on div "[PERSON_NAME]" at bounding box center [318, 177] width 151 height 20
drag, startPoint x: 422, startPoint y: 115, endPoint x: 398, endPoint y: 117, distance: 24.4
click at [422, 115] on button "Apply" at bounding box center [433, 117] width 28 height 19
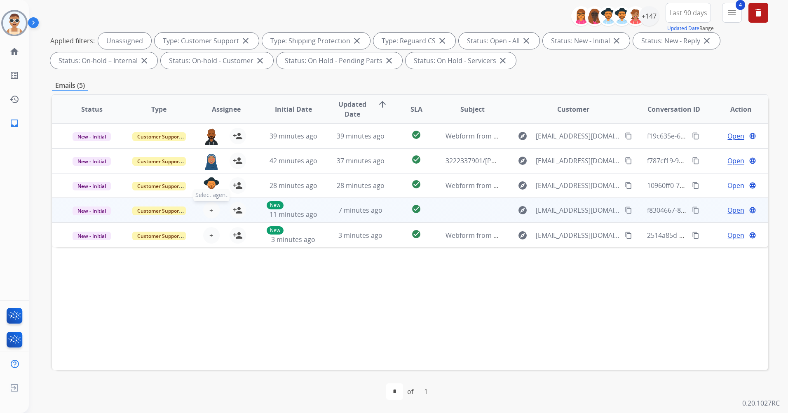
click at [209, 205] on span "+" at bounding box center [211, 210] width 4 height 10
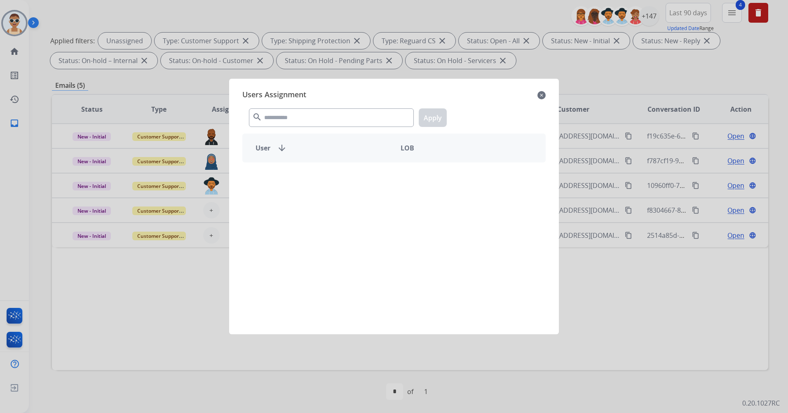
click at [328, 106] on div "Users Assignment close search Apply User arrow_downward LOB" at bounding box center [394, 206] width 317 height 242
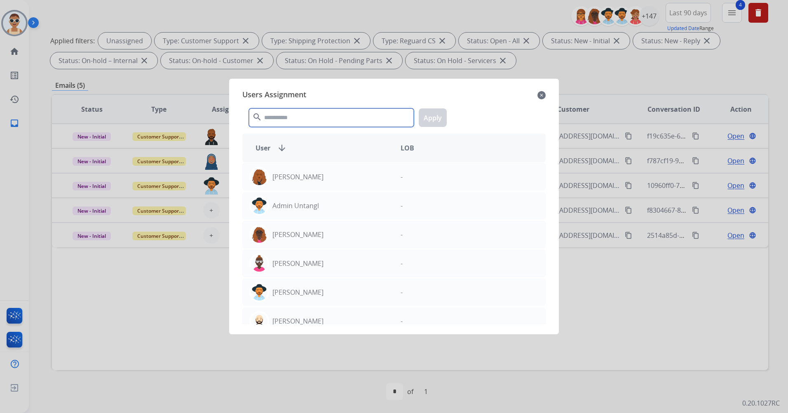
drag, startPoint x: 328, startPoint y: 106, endPoint x: 326, endPoint y: 117, distance: 12.1
click at [326, 117] on input "text" at bounding box center [331, 117] width 165 height 19
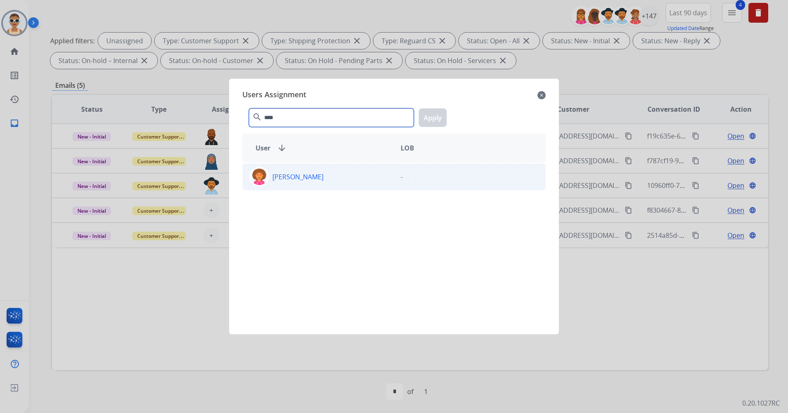
type input "****"
click at [366, 178] on div "[PERSON_NAME]" at bounding box center [318, 177] width 151 height 20
click at [426, 122] on button "Apply" at bounding box center [433, 117] width 28 height 19
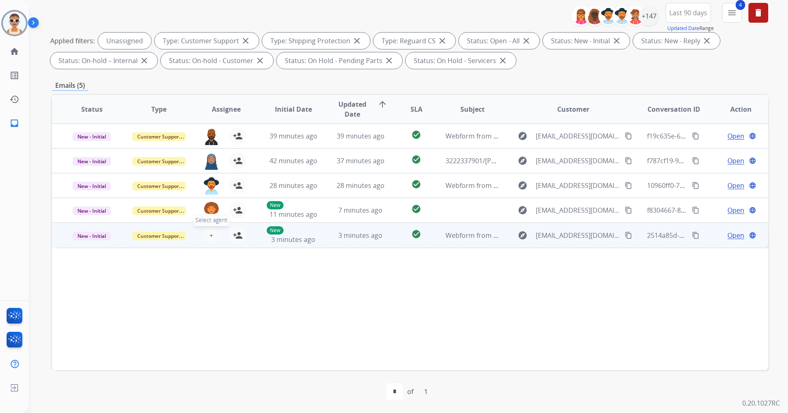
click at [210, 235] on span "+" at bounding box center [211, 235] width 4 height 10
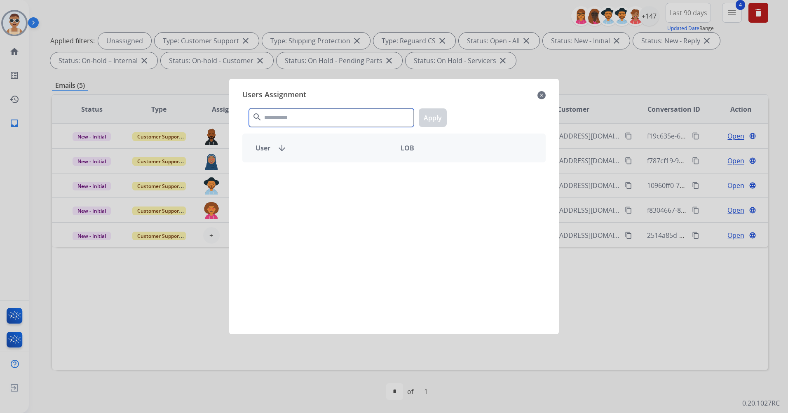
click at [278, 112] on input "text" at bounding box center [331, 117] width 165 height 19
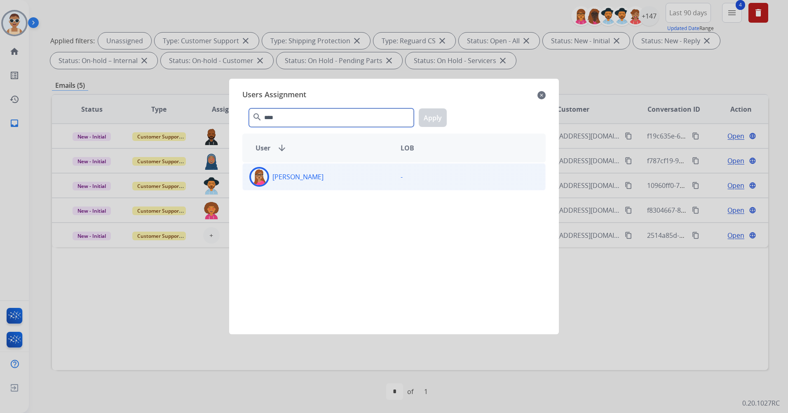
type input "****"
click at [304, 170] on div "[PERSON_NAME]" at bounding box center [318, 177] width 151 height 20
click at [429, 121] on button "Apply" at bounding box center [433, 117] width 28 height 19
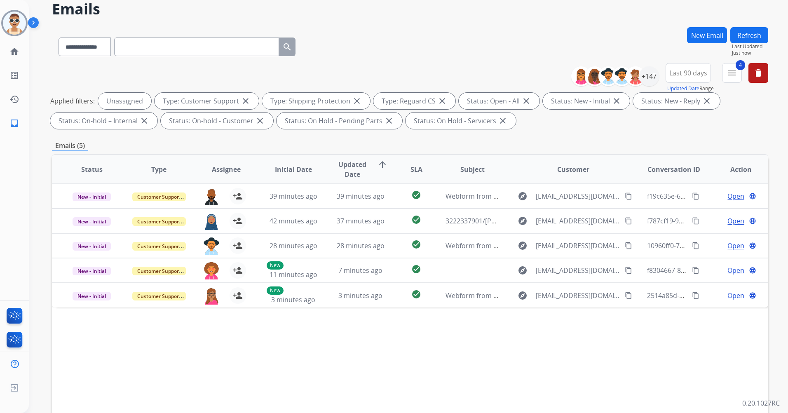
scroll to position [0, 0]
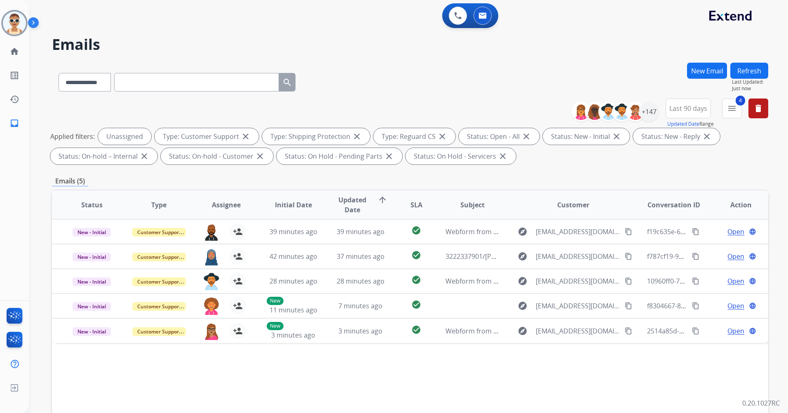
click at [738, 69] on button "Refresh" at bounding box center [749, 71] width 38 height 16
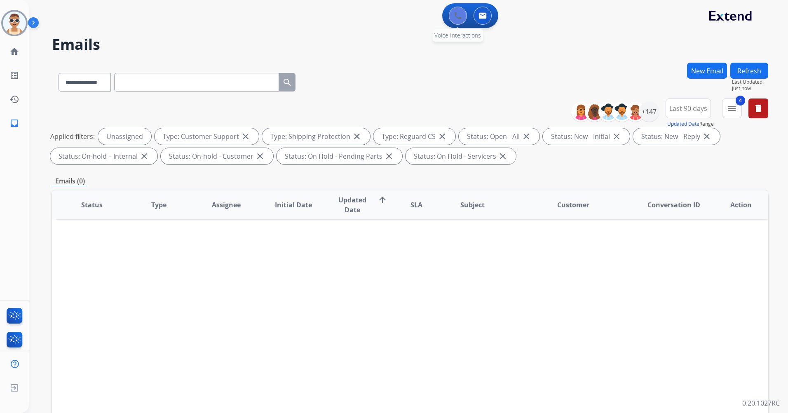
click at [451, 16] on button at bounding box center [458, 16] width 18 height 18
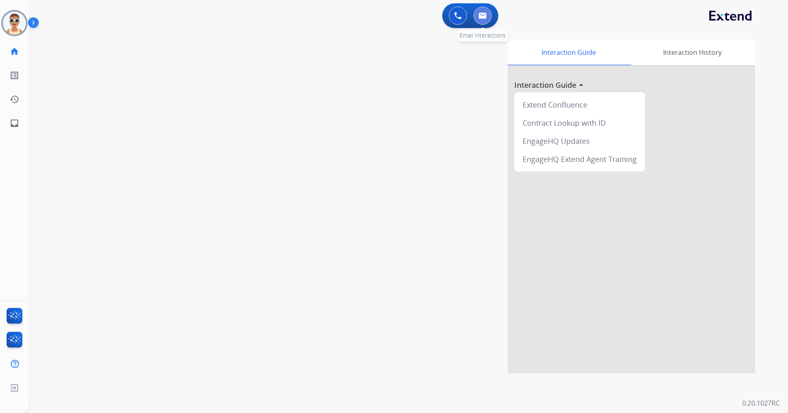
click at [490, 20] on button at bounding box center [483, 16] width 18 height 18
select select "**********"
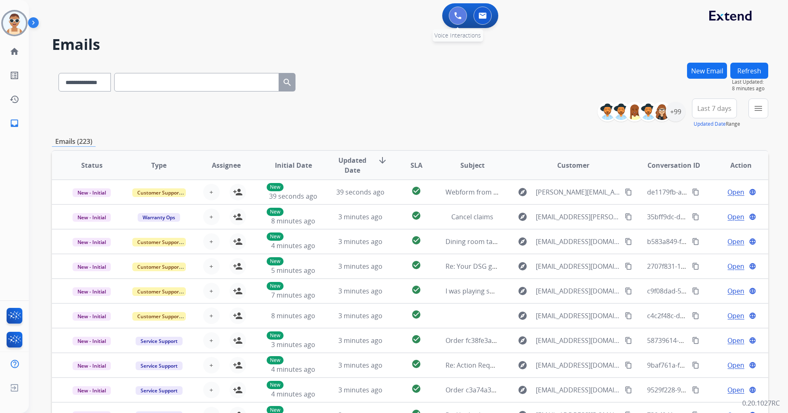
click at [457, 15] on img at bounding box center [457, 15] width 7 height 7
